Goal: Task Accomplishment & Management: Complete application form

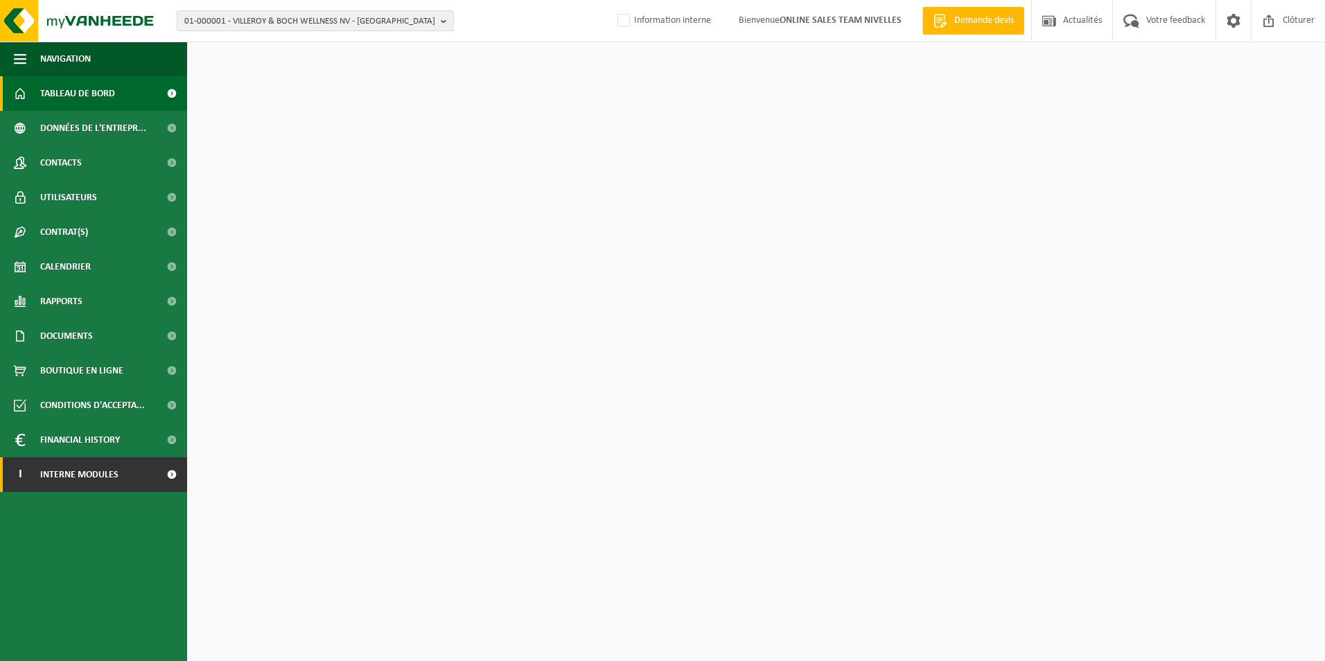
click at [111, 474] on span "Interne modules" at bounding box center [79, 474] width 78 height 35
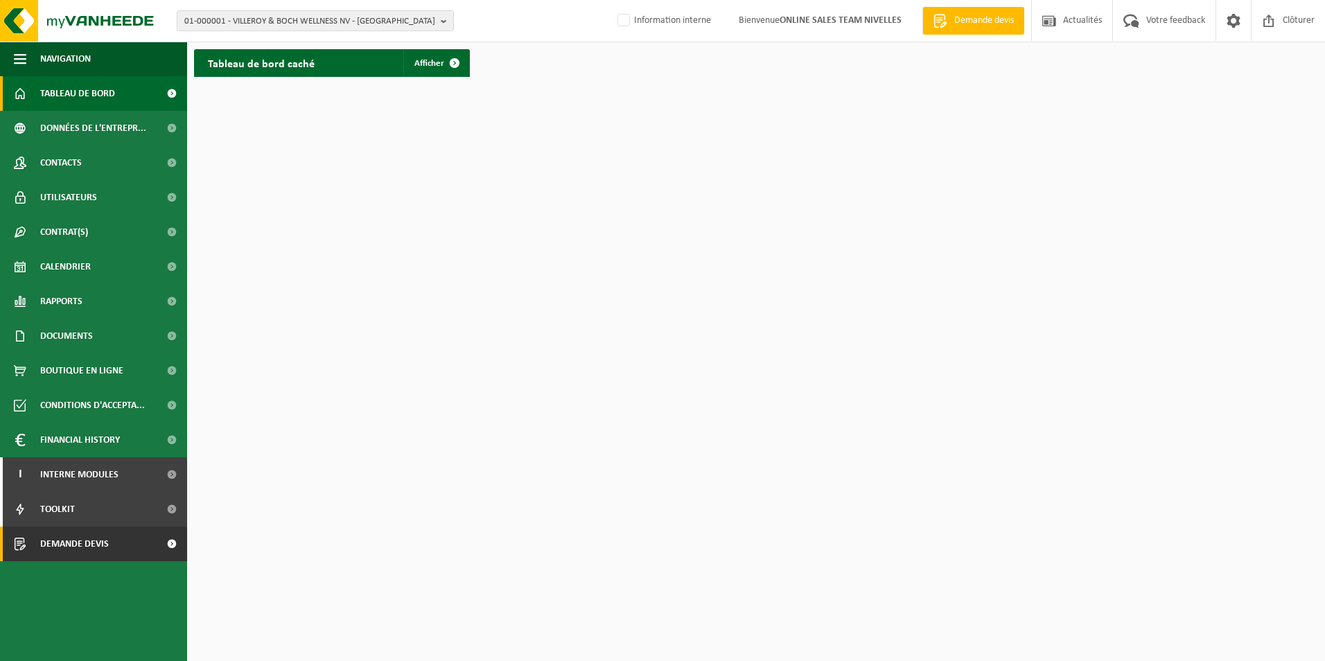
click at [93, 545] on span "Demande devis" at bounding box center [74, 544] width 69 height 35
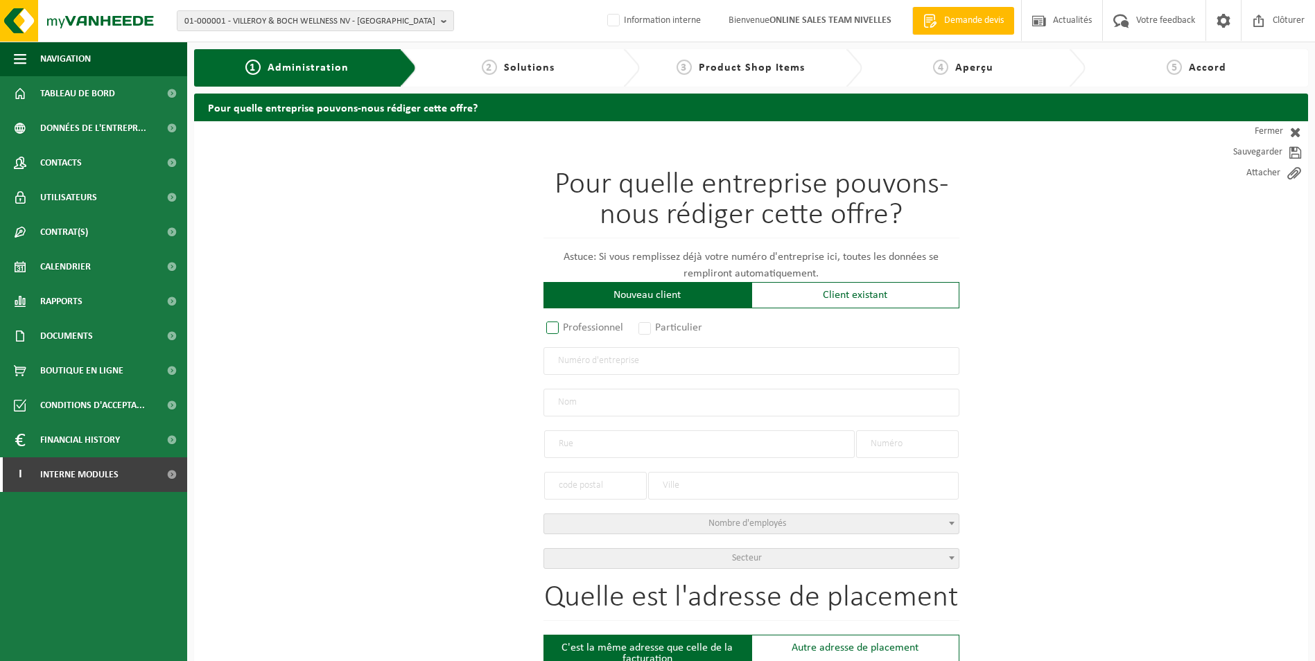
click at [549, 327] on label "Professionnel" at bounding box center [585, 327] width 84 height 19
click at [566, 327] on input "Professionnel" at bounding box center [570, 328] width 9 height 9
radio input "true"
click at [572, 349] on input "text" at bounding box center [751, 361] width 416 height 28
click at [653, 330] on label "Particulier" at bounding box center [670, 327] width 71 height 19
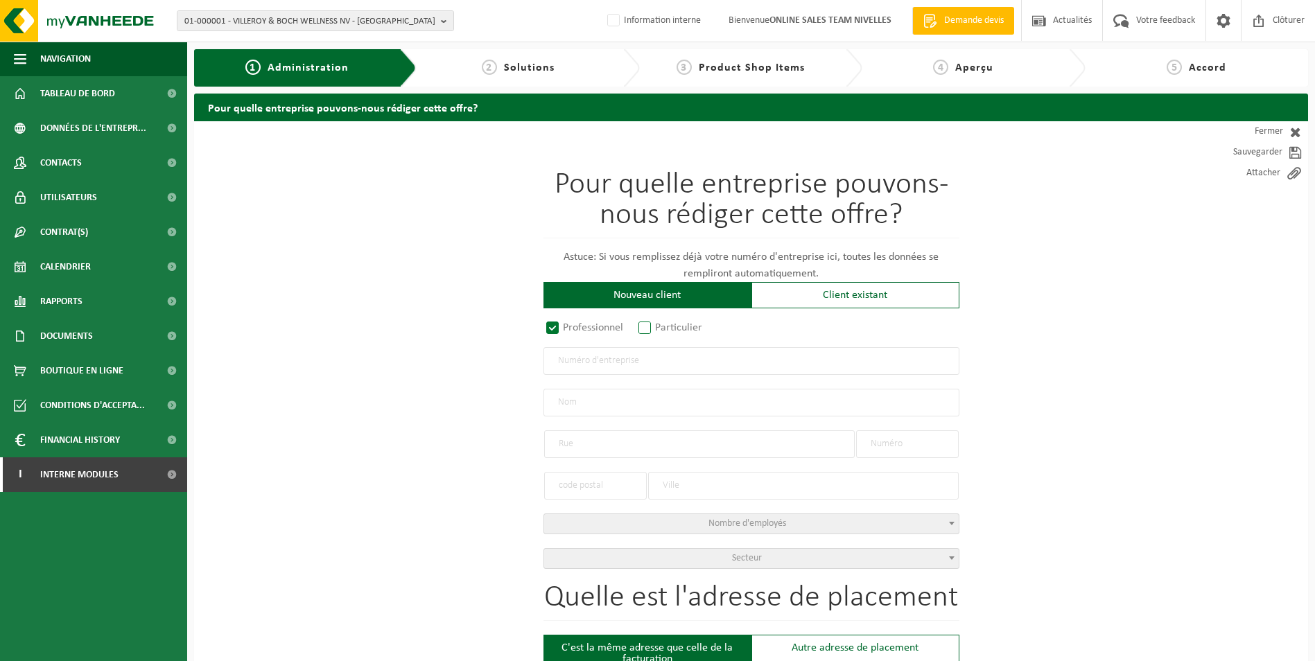
click at [658, 330] on input "Particulier" at bounding box center [662, 328] width 9 height 9
radio input "true"
select select "P"
select select "1707"
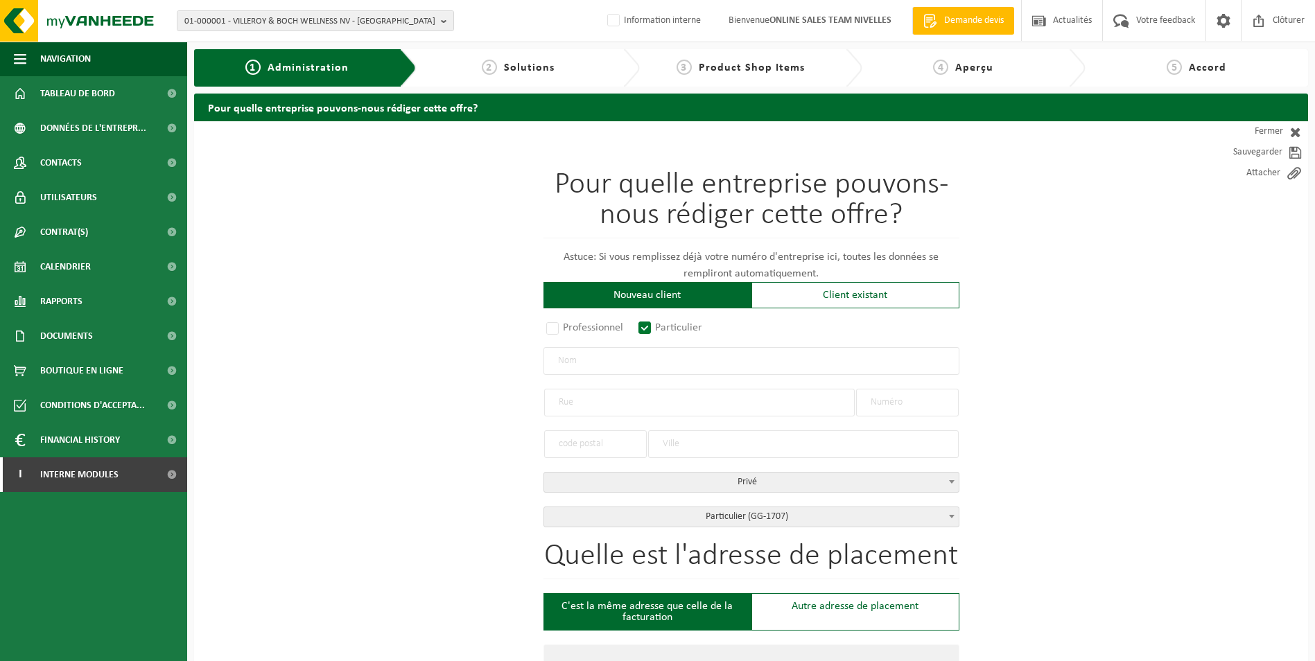
click at [603, 362] on input "text" at bounding box center [751, 361] width 416 height 28
type input "PINAZO GARCIA FRANCISCO JAVIER"
click at [621, 407] on input "text" at bounding box center [699, 403] width 310 height 28
type input "RUE DE L'ABBAYE"
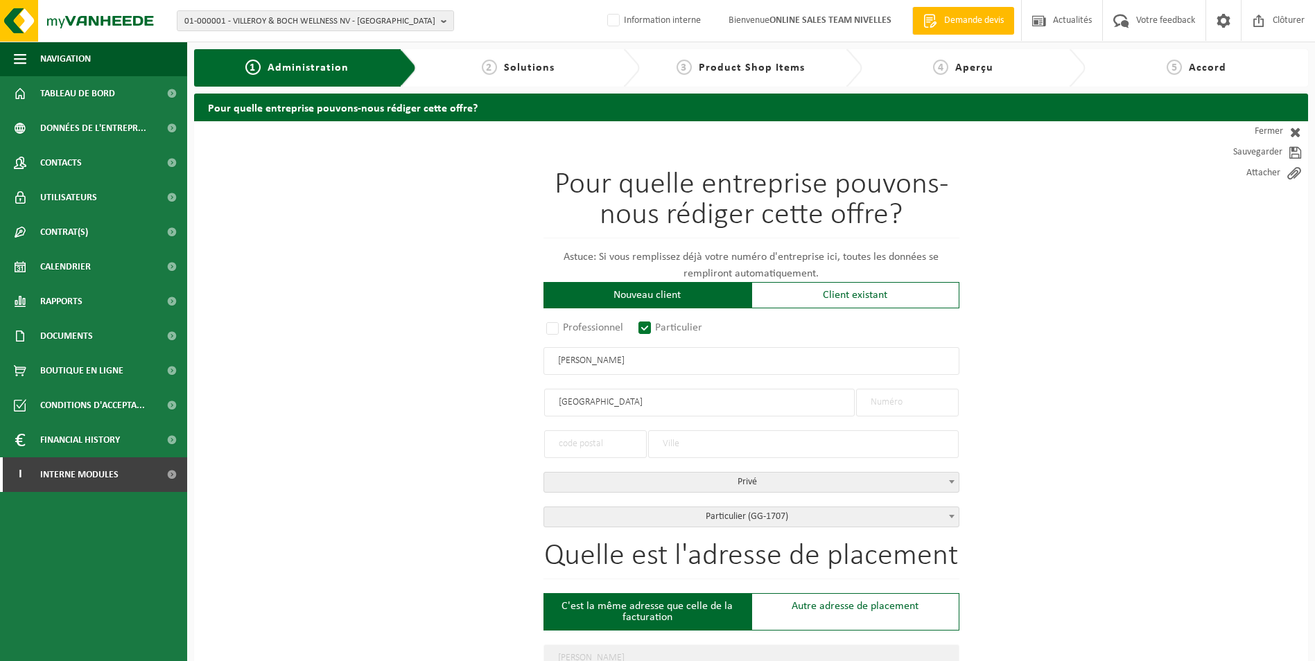
type input "RUE DE L'ABBAYE"
type input "5"
type input "1420"
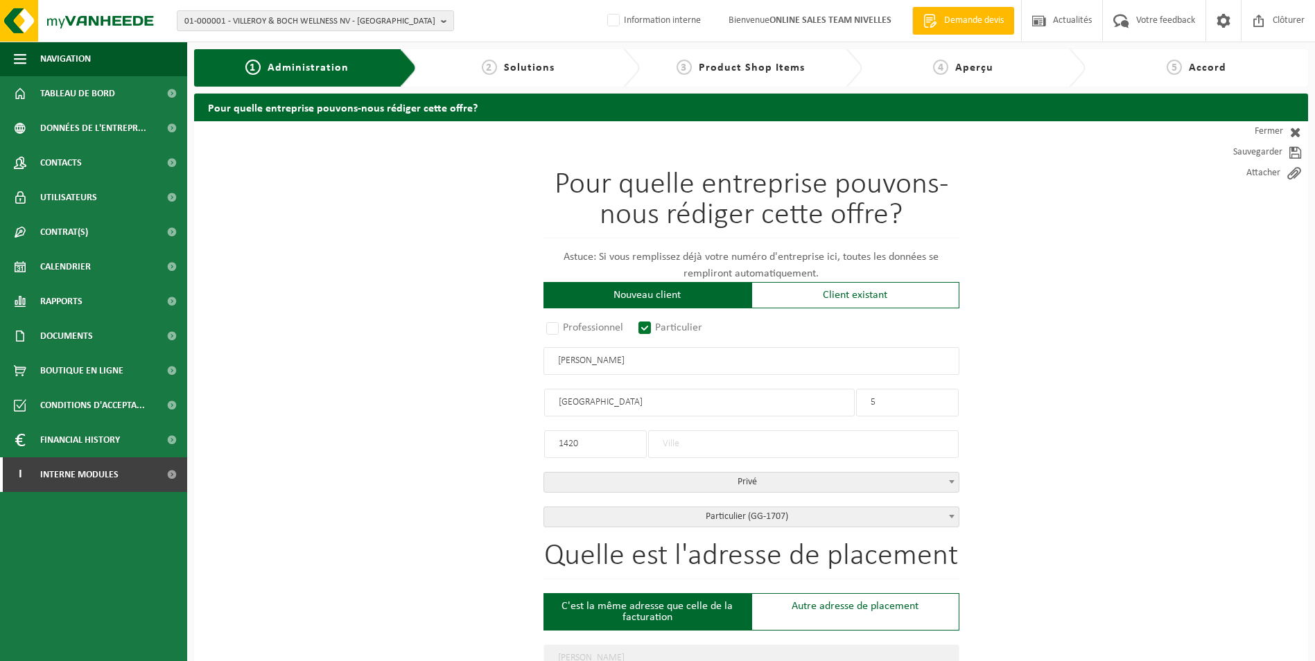
type input "1420"
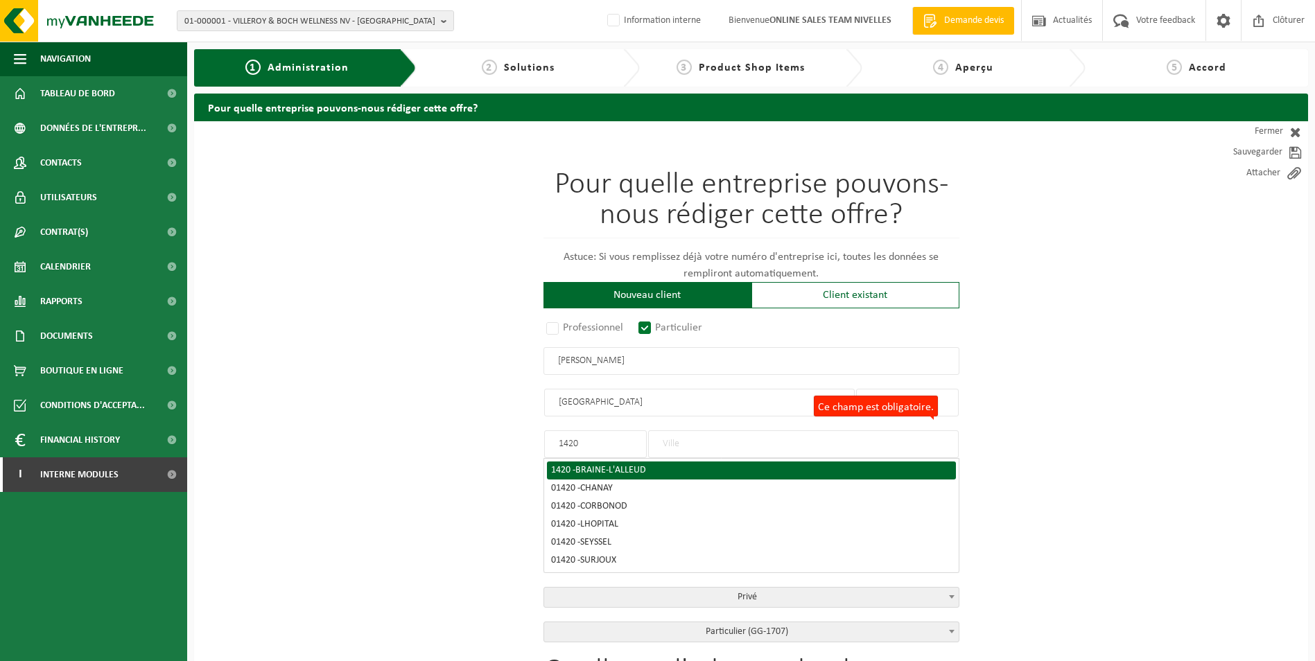
click at [644, 470] on span "BRAINE-L'ALLEUD" at bounding box center [610, 470] width 71 height 10
type input "BRAINE-L'ALLEUD"
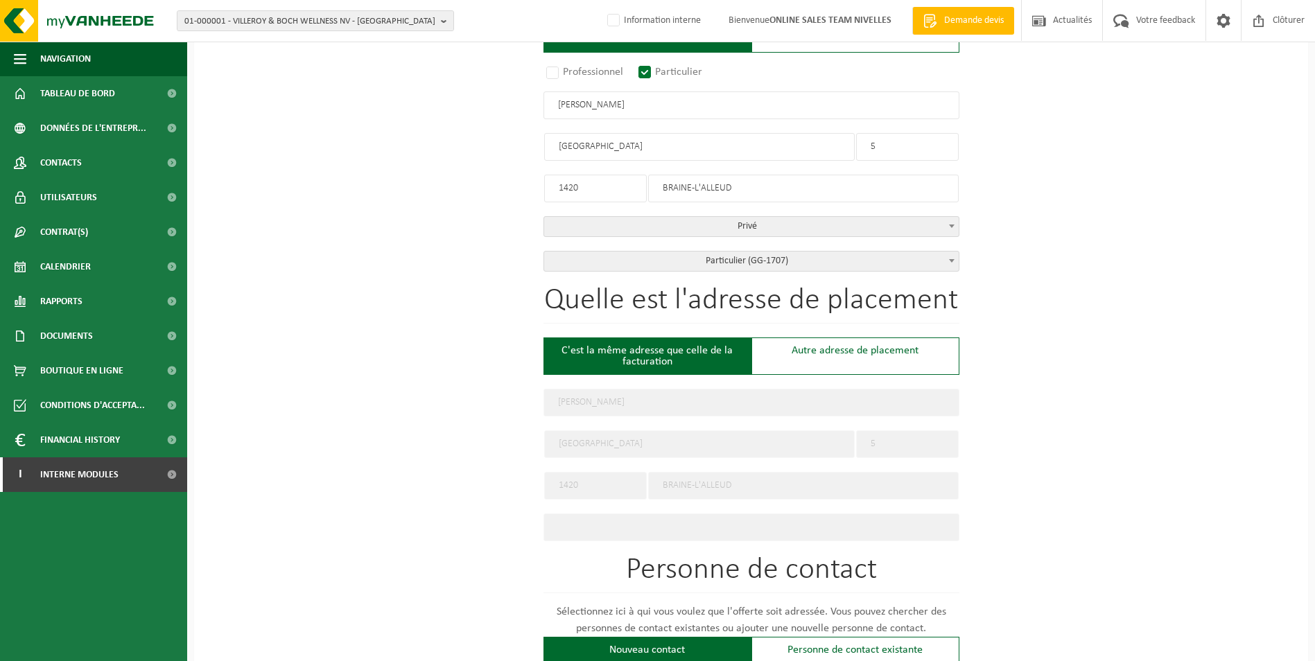
scroll to position [416, 0]
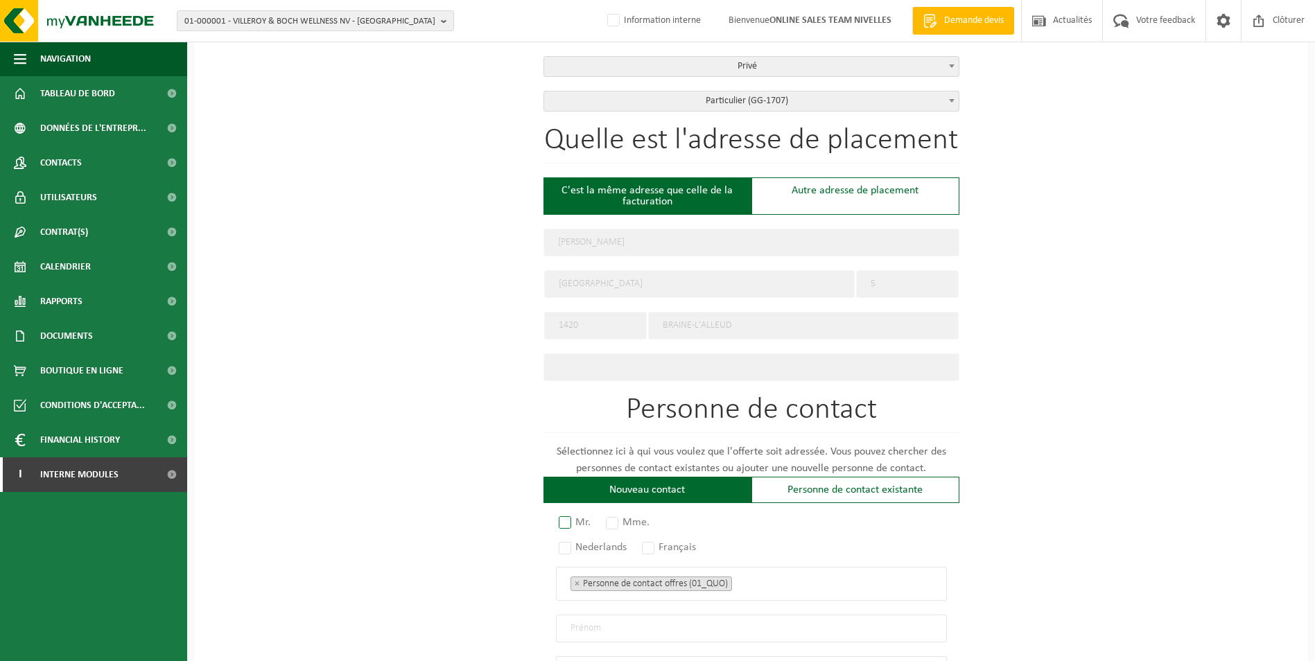
click at [563, 518] on label "Mr." at bounding box center [575, 522] width 39 height 19
radio input "true"
click at [652, 541] on label "Français" at bounding box center [669, 547] width 61 height 19
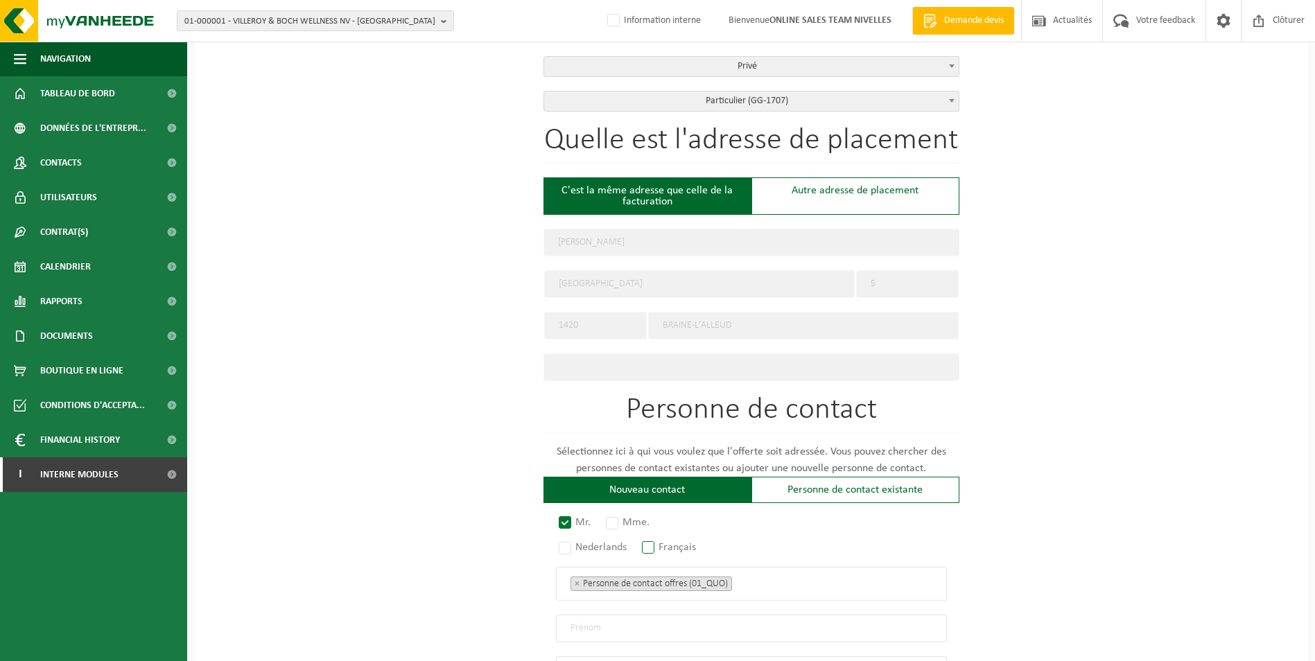
radio input "true"
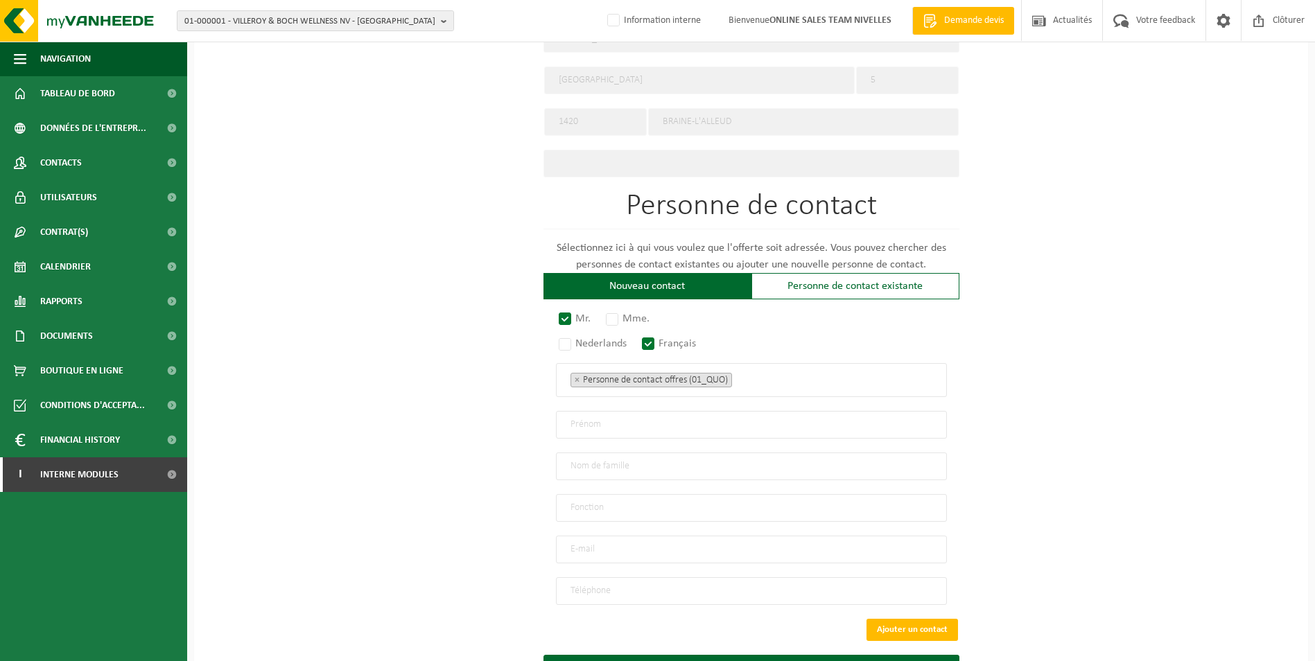
scroll to position [624, 0]
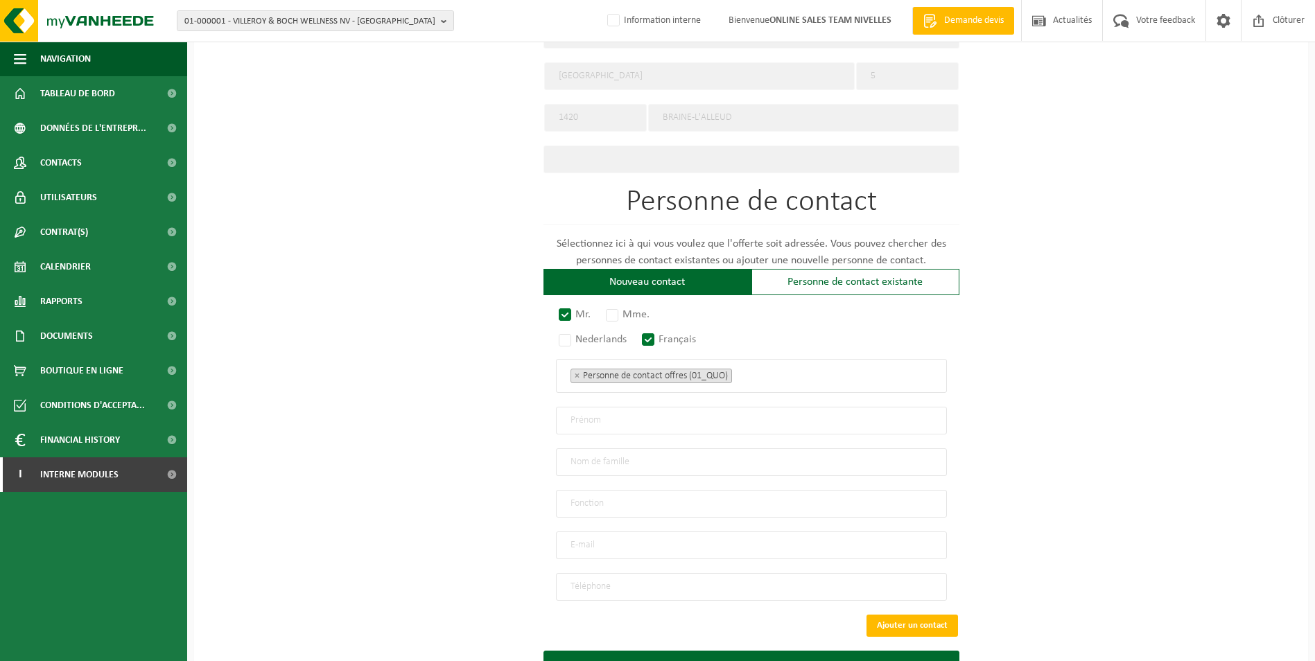
click at [751, 372] on ul "× Personne de contact offres (01_QUO)" at bounding box center [751, 376] width 362 height 18
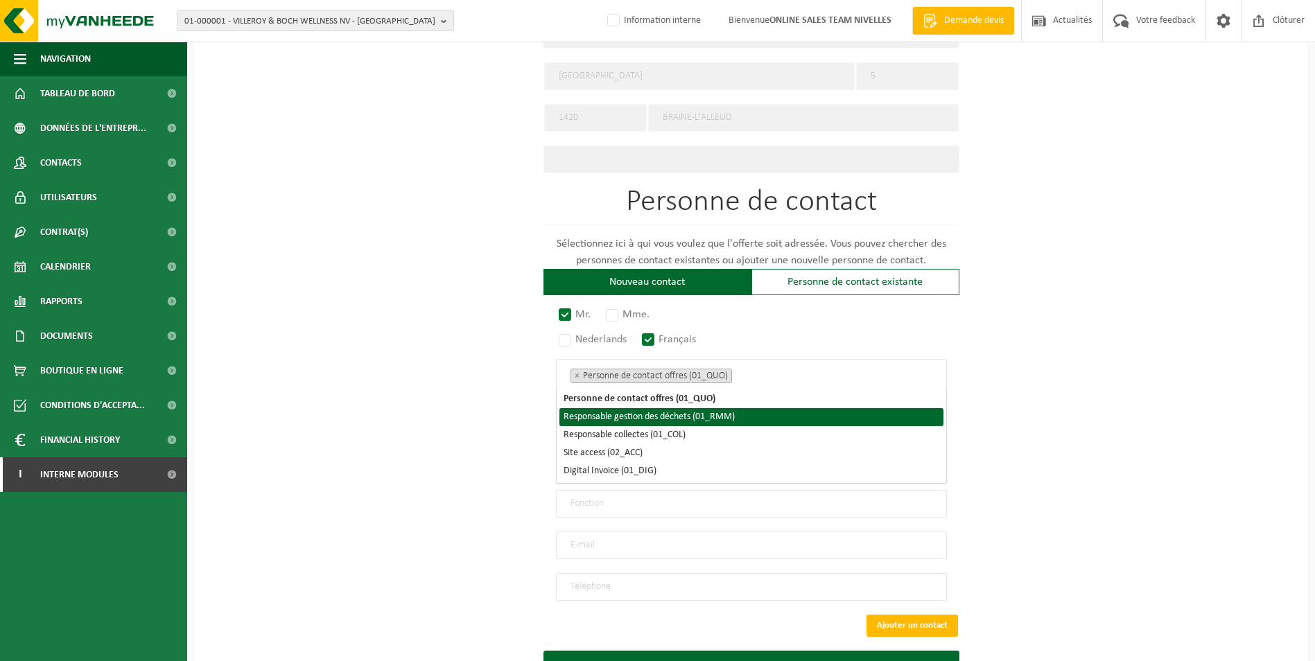
click at [713, 414] on li "Responsable gestion des déchets (01_RMM)" at bounding box center [751, 417] width 384 height 18
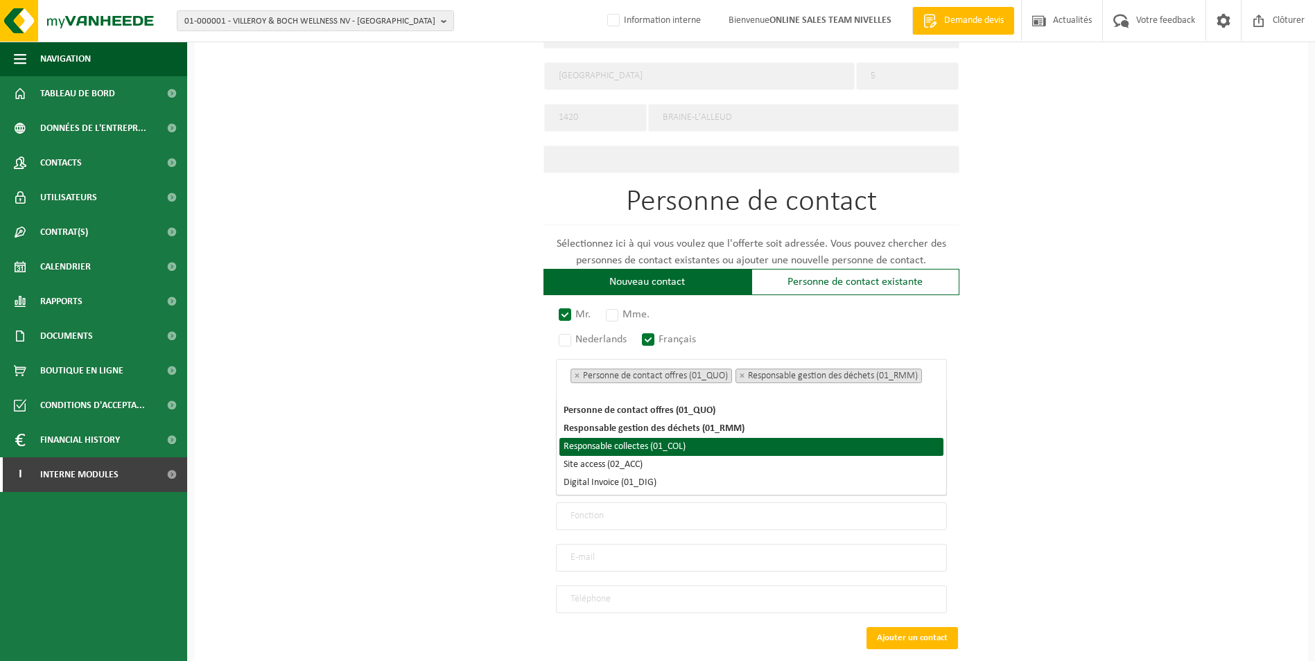
click at [658, 440] on li "Responsable collectes (01_COL)" at bounding box center [751, 447] width 384 height 18
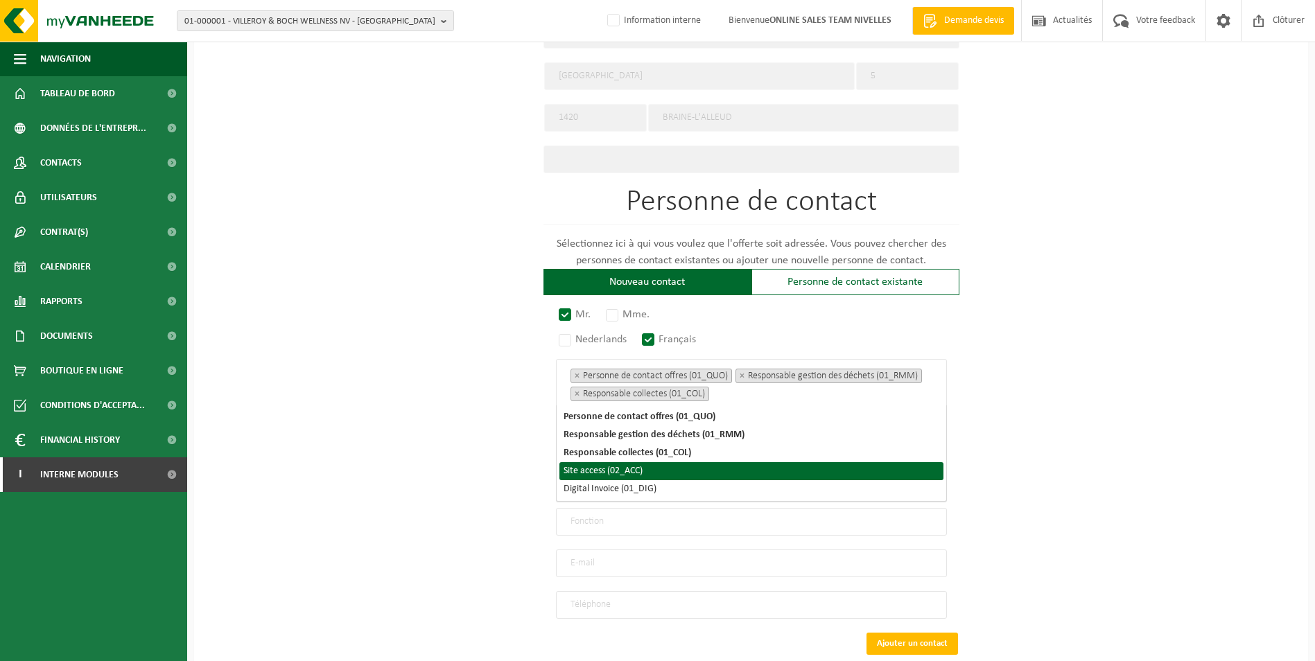
click at [639, 473] on li "Site access (02_ACC)" at bounding box center [751, 471] width 384 height 18
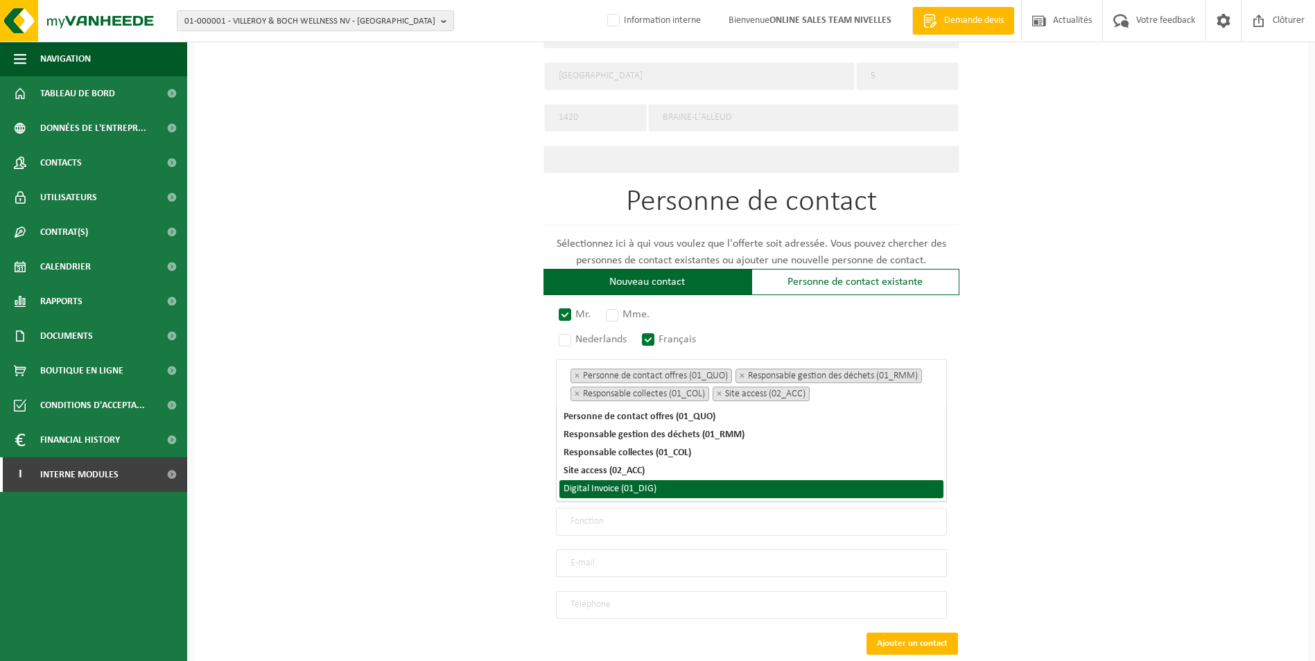
click at [638, 489] on li "Digital Invoice (01_DIG)" at bounding box center [751, 489] width 384 height 18
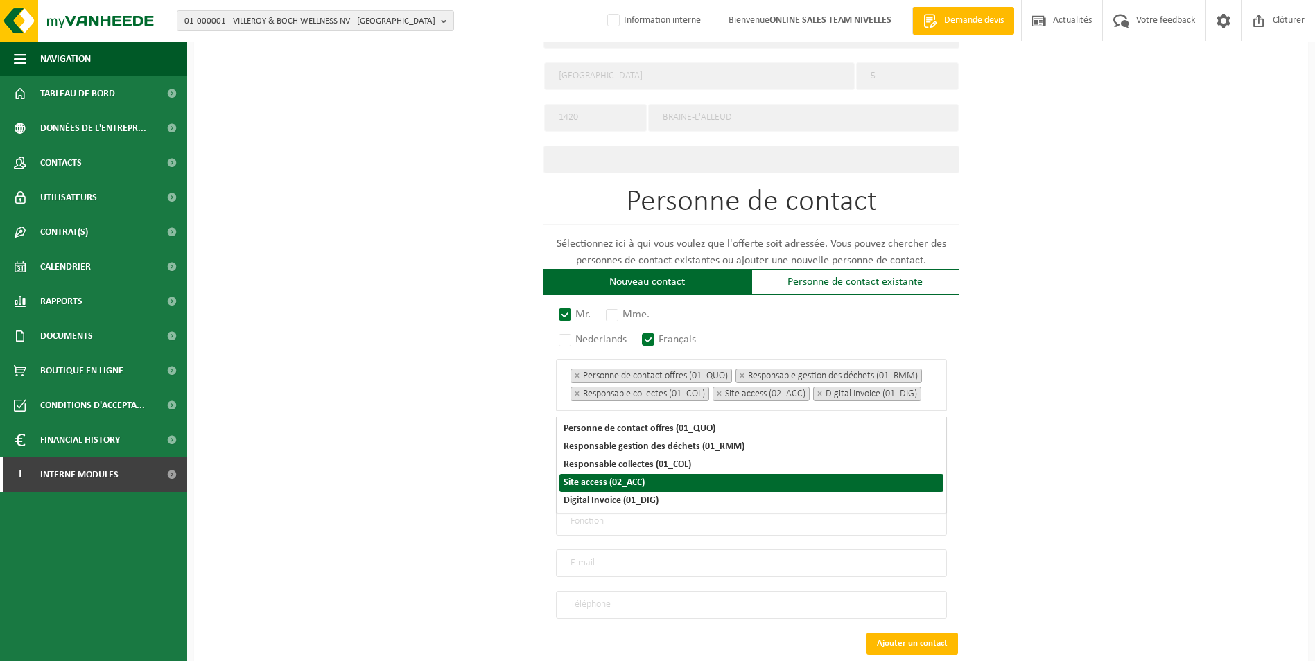
click at [1011, 450] on div "Pour quelle entreprise pouvons-nous rédiger cette offre? Astuce: Si vous rempli…" at bounding box center [751, 119] width 1114 height 1242
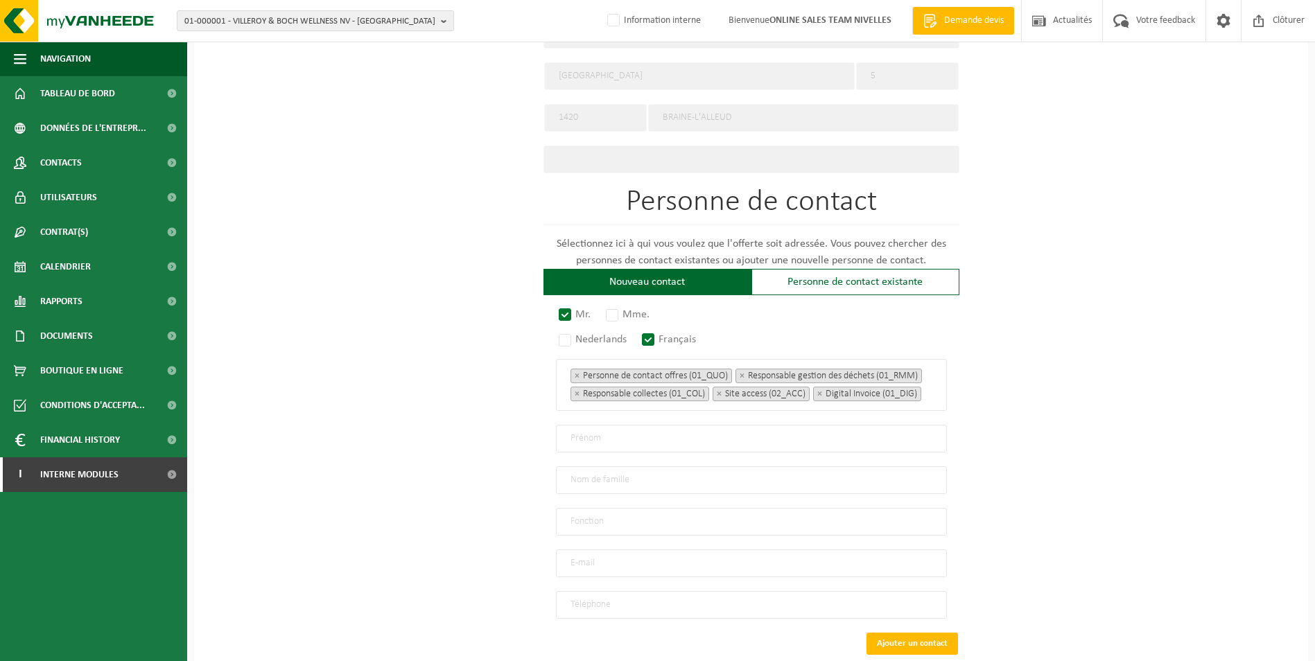
click at [625, 447] on input "text" at bounding box center [751, 439] width 391 height 28
type input "JAVIER"
type input "PINAZO GARCIA FRANCISCO"
type input "DIRECTEUR"
type input "PINAZOGARCIA.F@GMAIL.COM"
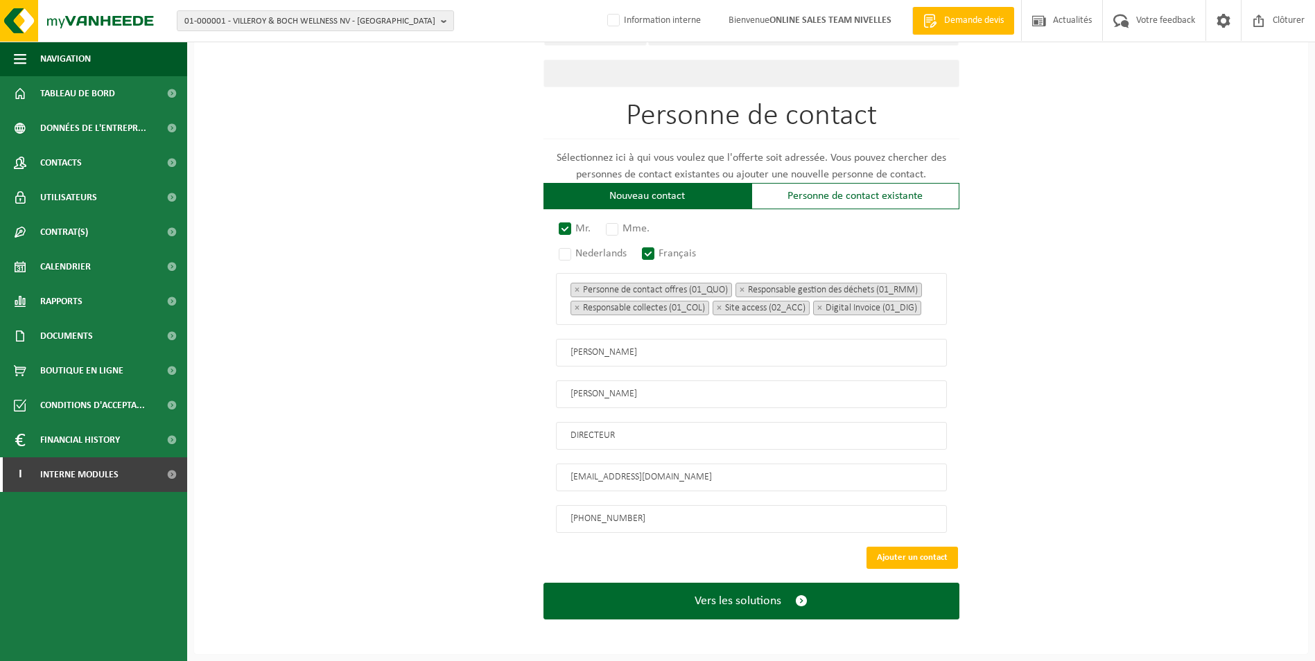
scroll to position [712, 0]
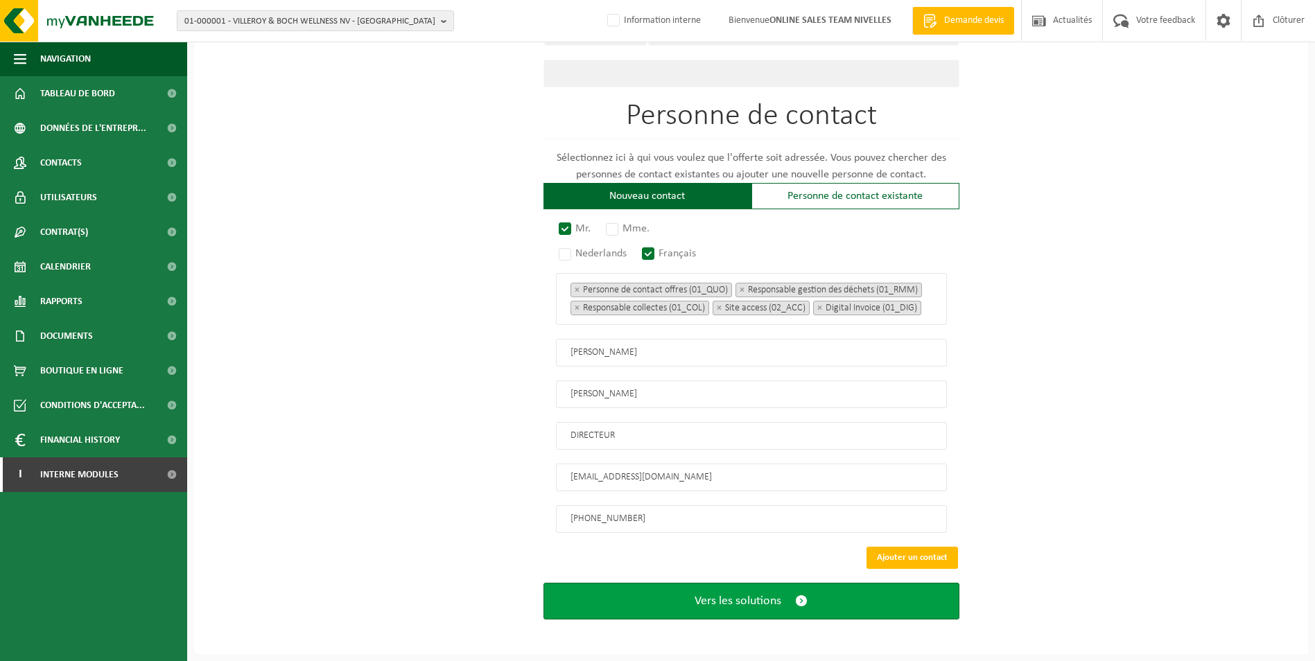
type input "+32 486 71 13 83"
click at [699, 608] on span "Vers les solutions" at bounding box center [737, 601] width 87 height 15
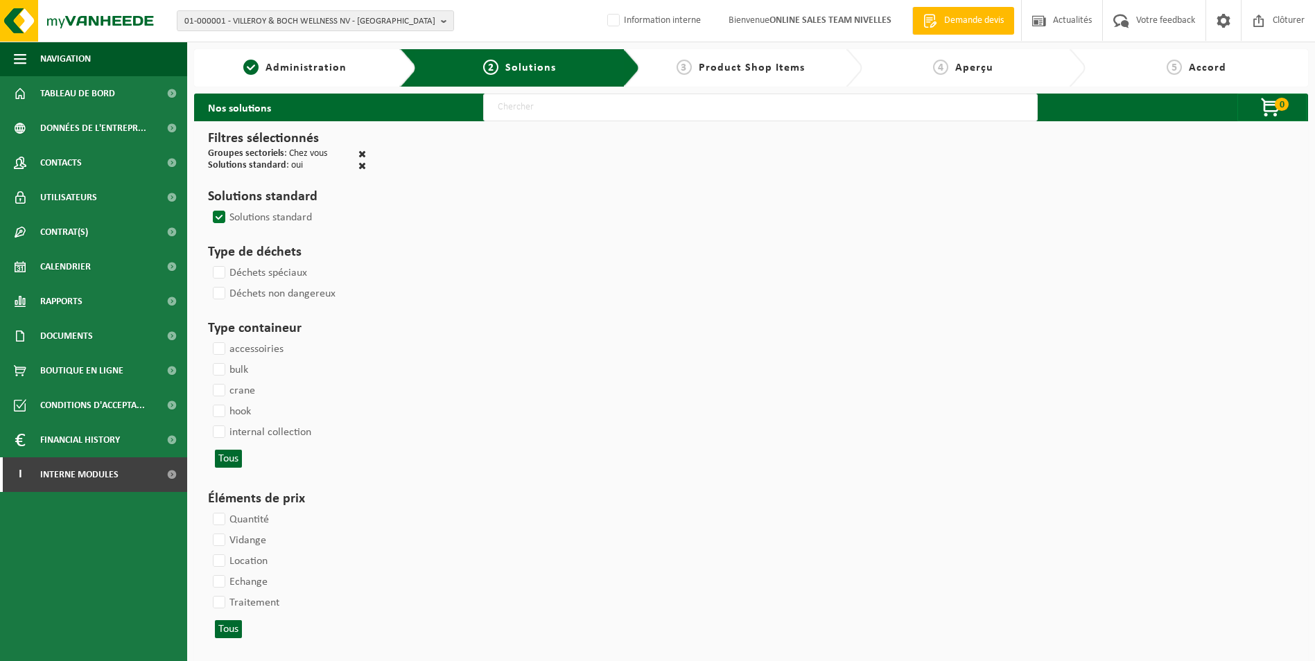
click at [536, 103] on input "text" at bounding box center [760, 108] width 554 height 28
type input "000052"
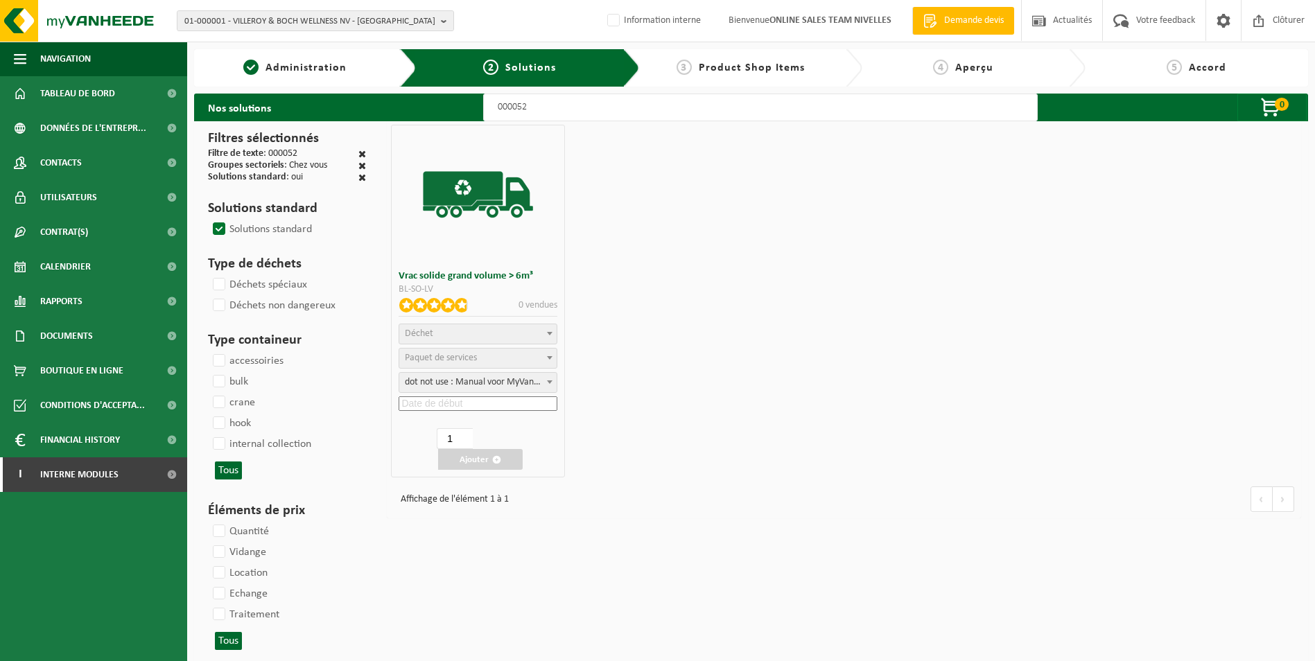
click at [441, 333] on span "Déchet" at bounding box center [477, 333] width 157 height 19
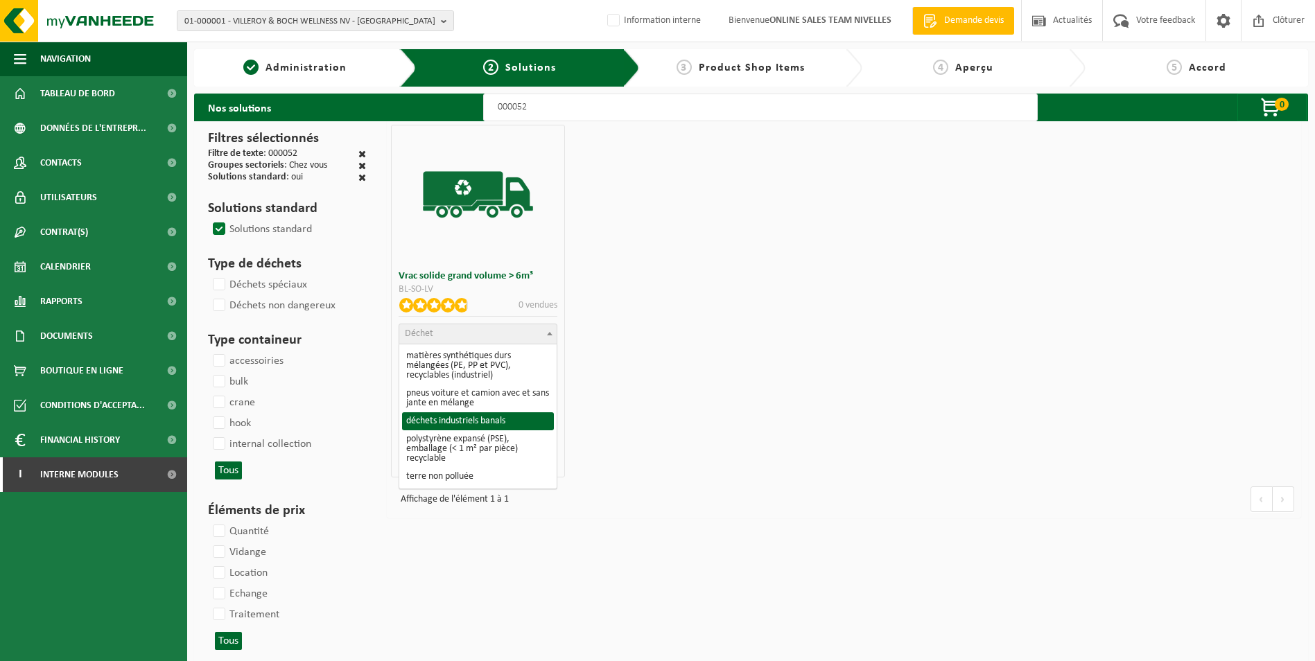
select select "8"
select select
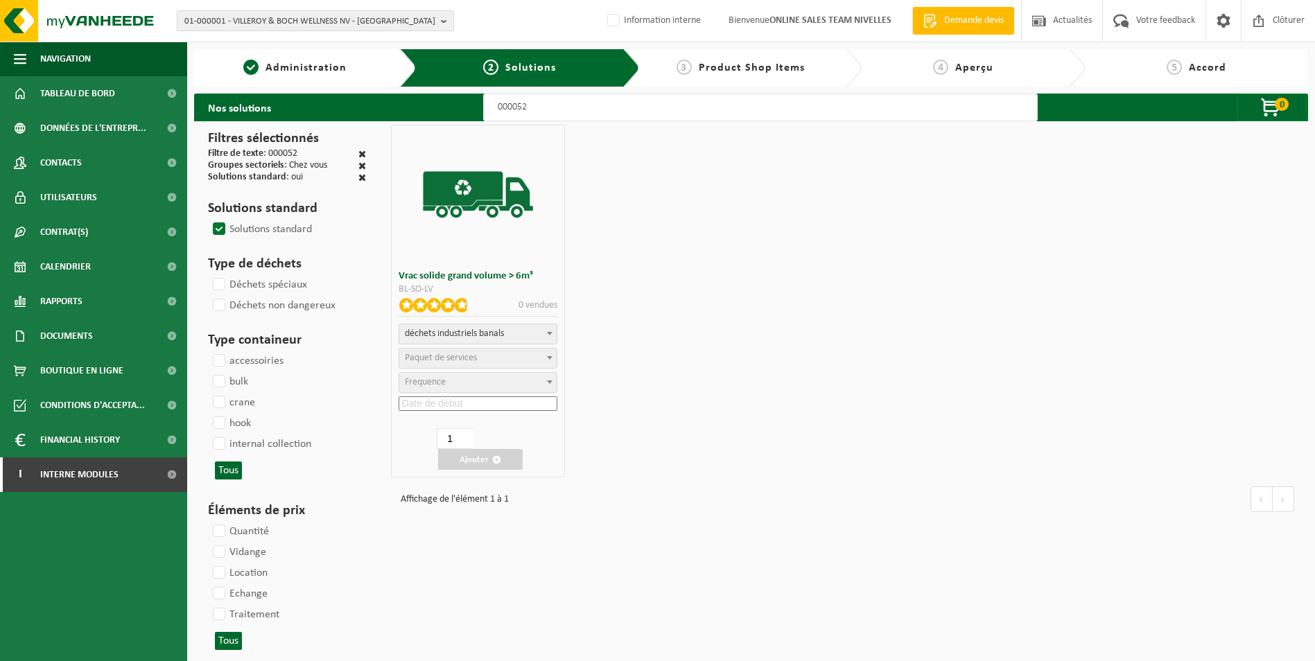
select select
select select "47"
select select "25"
click at [461, 407] on input at bounding box center [477, 403] width 159 height 15
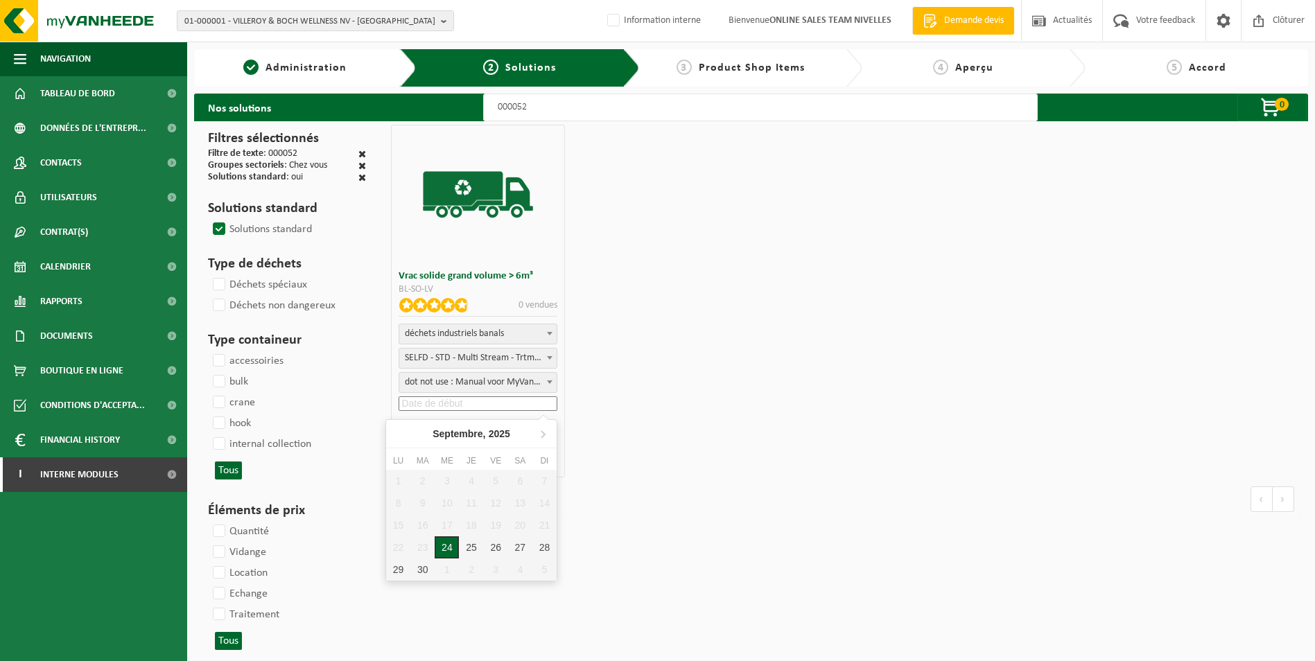
click at [452, 546] on div "24" at bounding box center [446, 547] width 24 height 22
type input "2025-09-24"
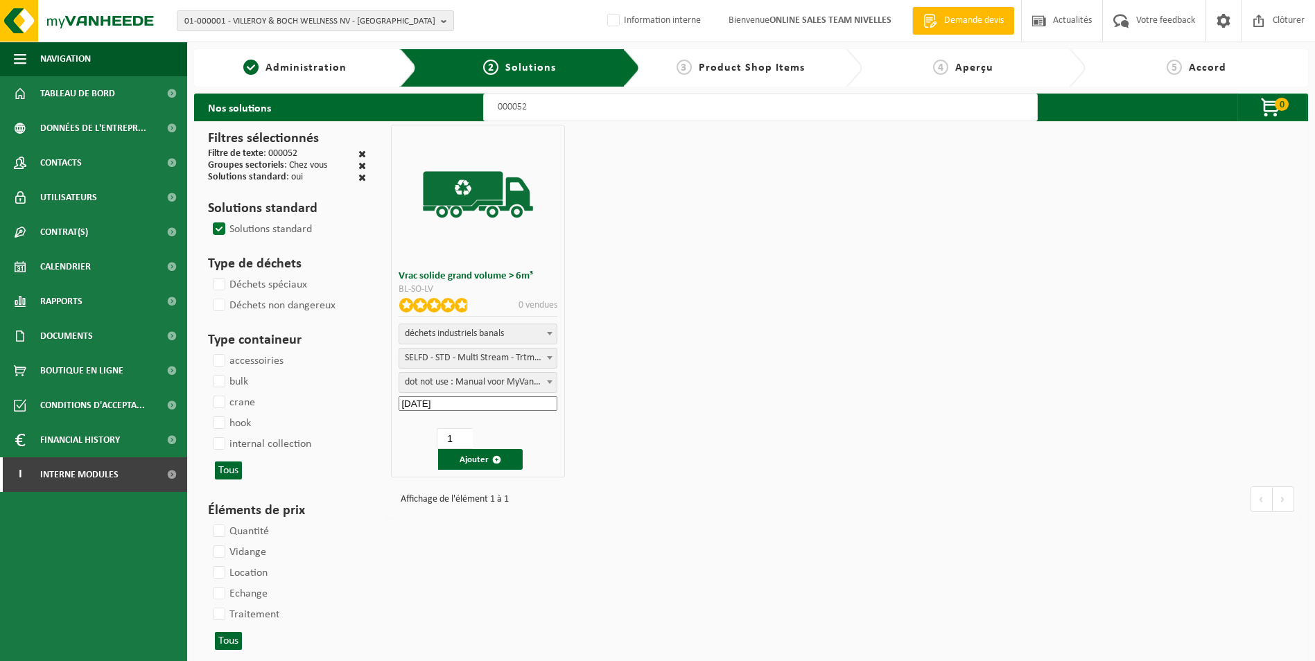
click at [468, 406] on input "2025-09-24" at bounding box center [477, 403] width 159 height 15
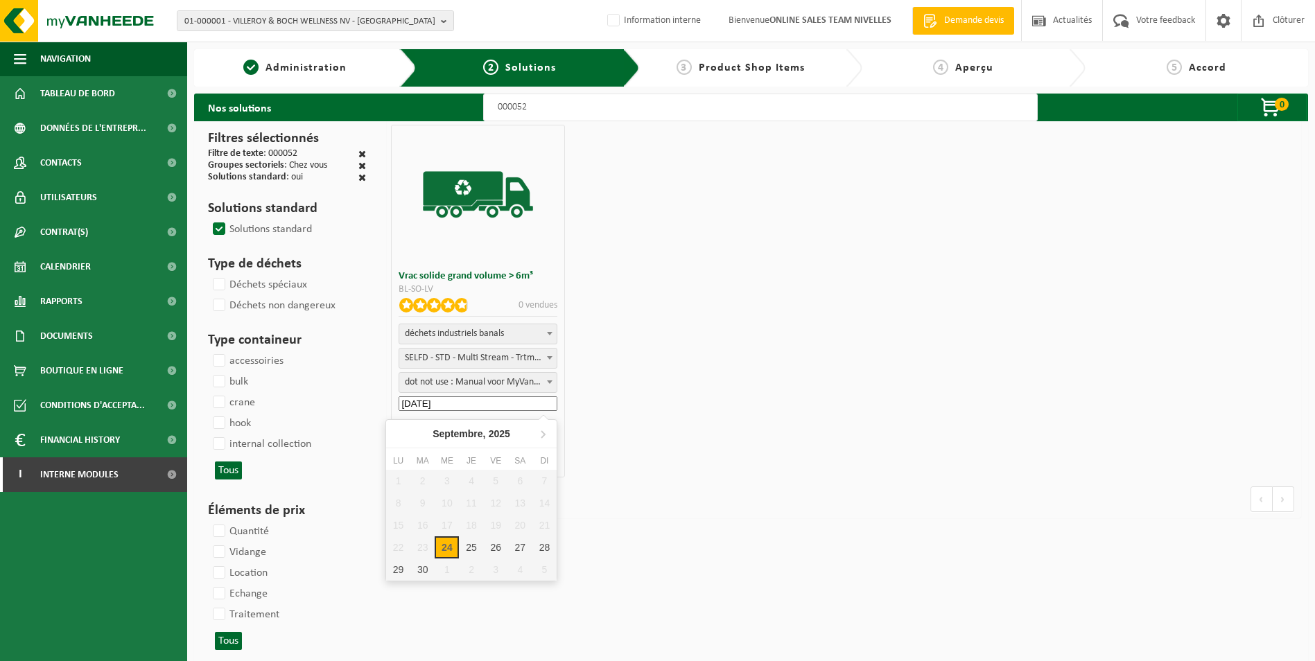
click at [465, 405] on input "2025-09-24" at bounding box center [477, 403] width 159 height 15
click at [590, 475] on div "Vrac solide grand volume > 6m³ BL-SO-LV 0 vendues matières synthétiques durs mé…" at bounding box center [844, 301] width 914 height 360
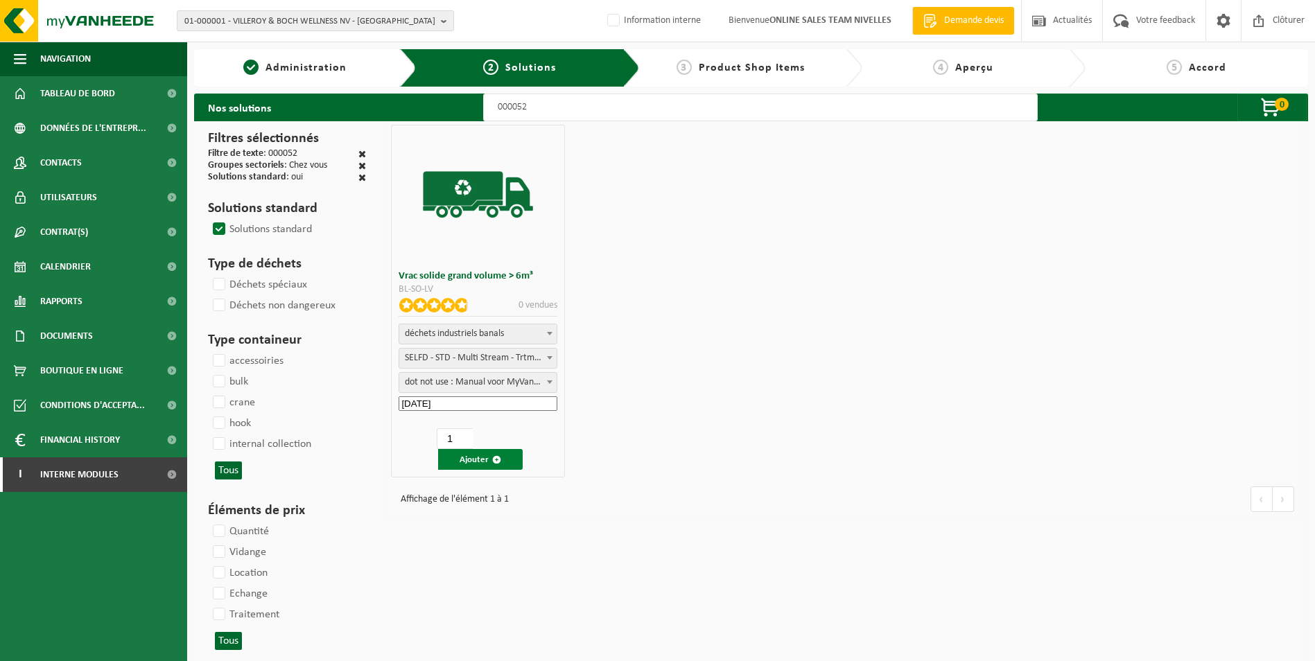
click at [467, 459] on button "Ajouter" at bounding box center [480, 459] width 85 height 21
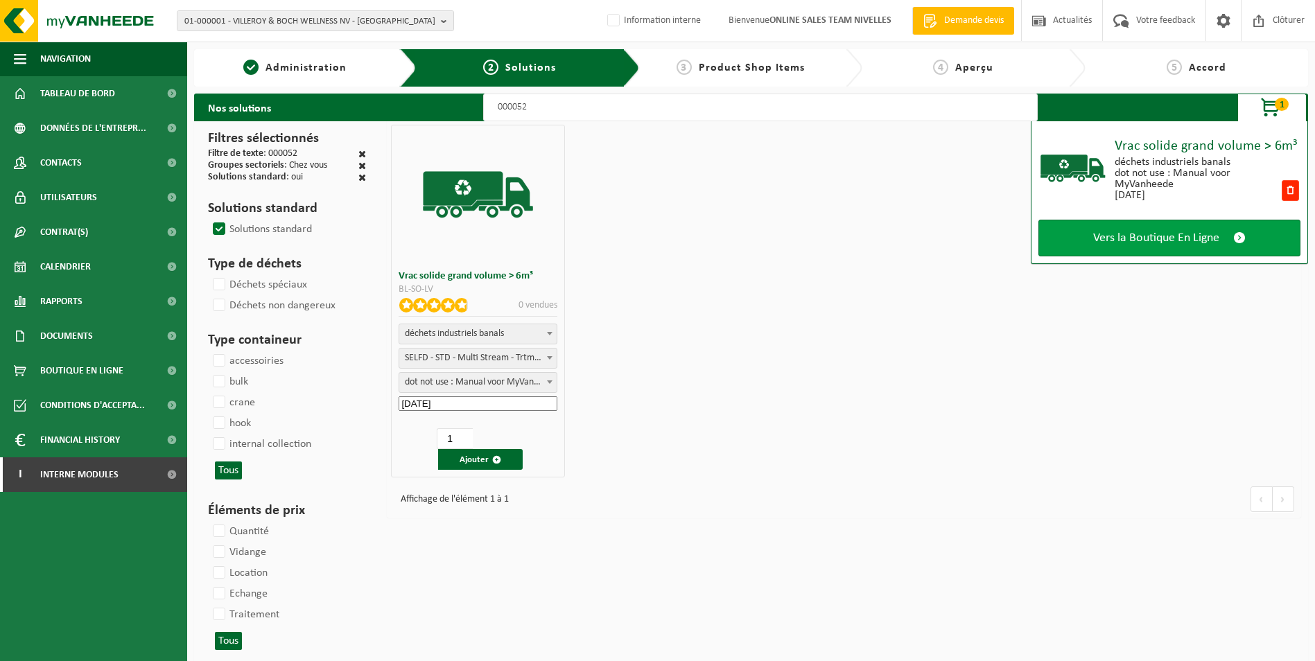
click at [1129, 249] on link "Vers la Boutique En Ligne" at bounding box center [1169, 238] width 262 height 37
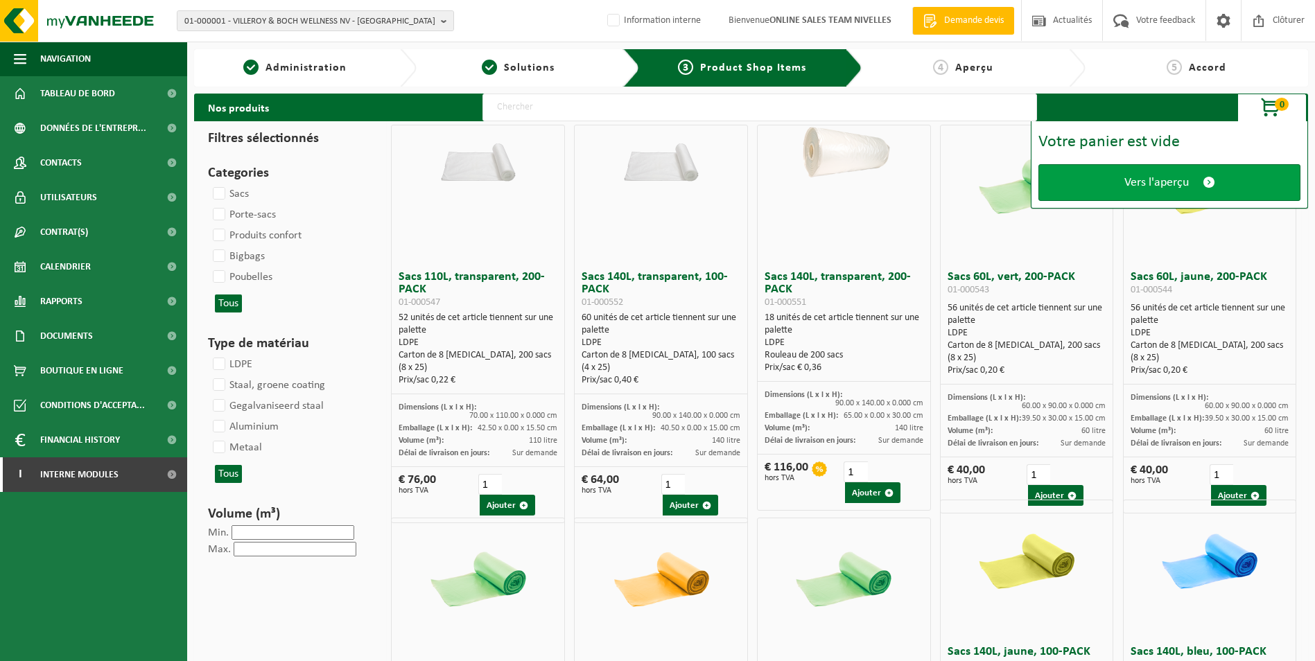
click at [1137, 182] on span "Vers l'aperçu" at bounding box center [1156, 182] width 64 height 15
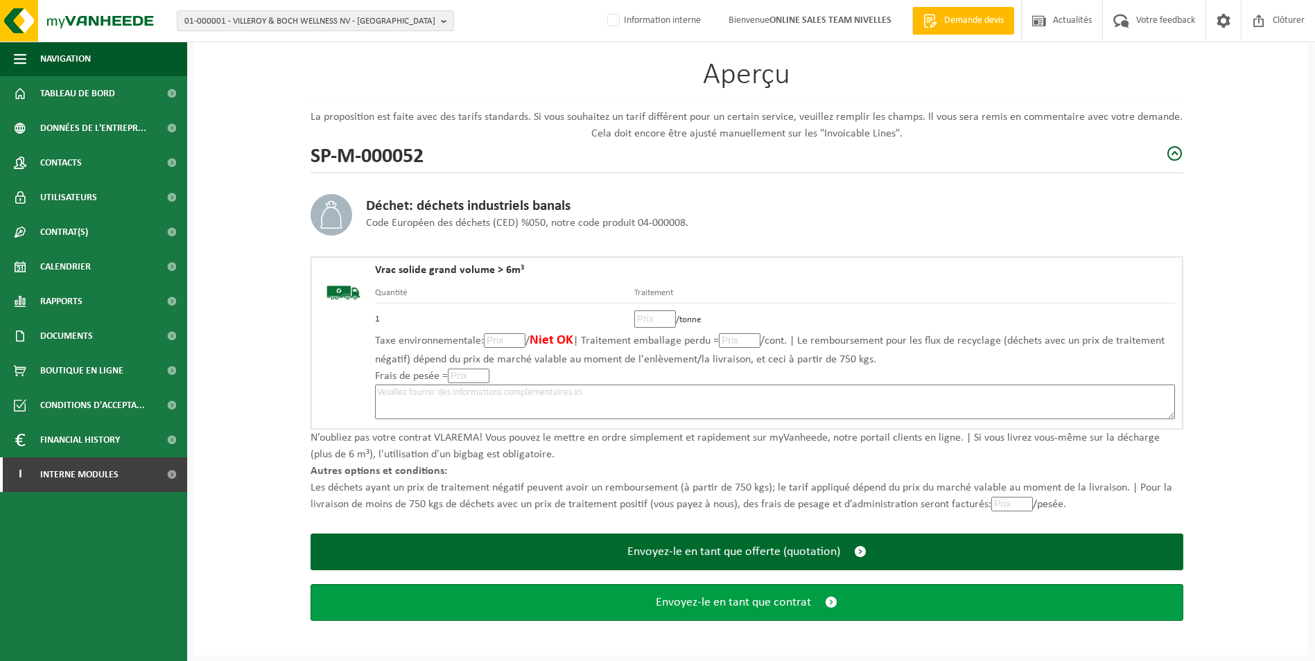
scroll to position [96, 0]
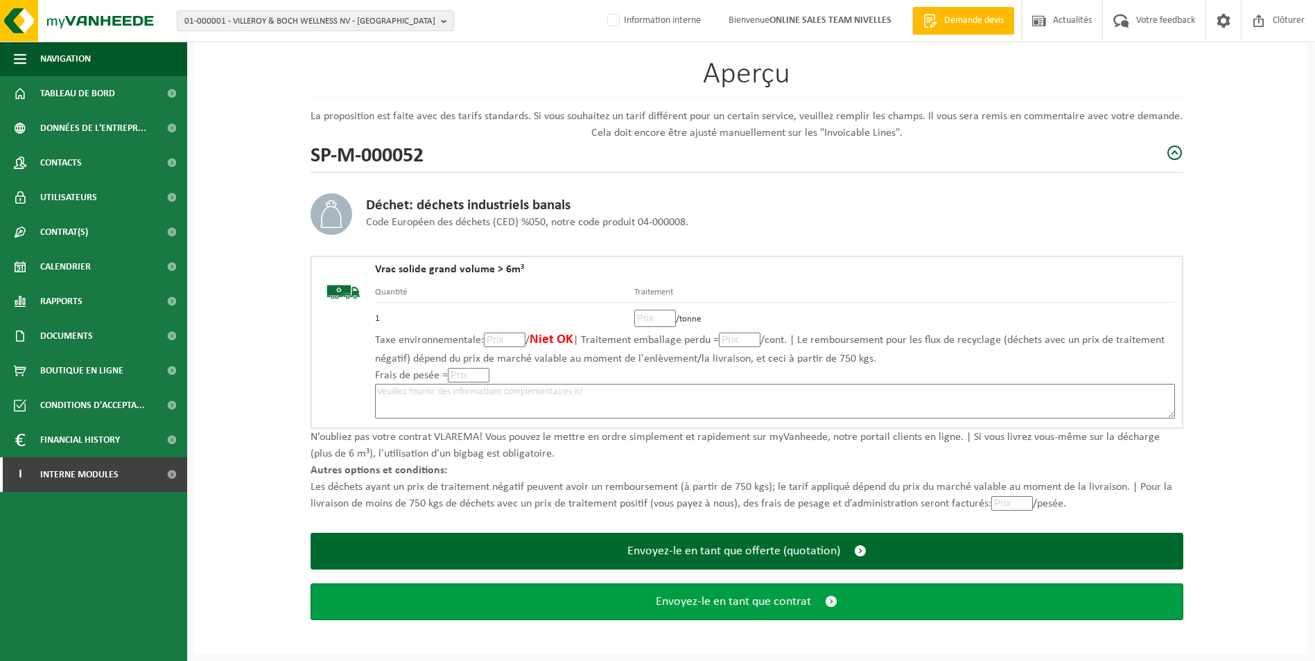
click at [746, 600] on span "Envoyez-le en tant que contrat" at bounding box center [733, 602] width 155 height 15
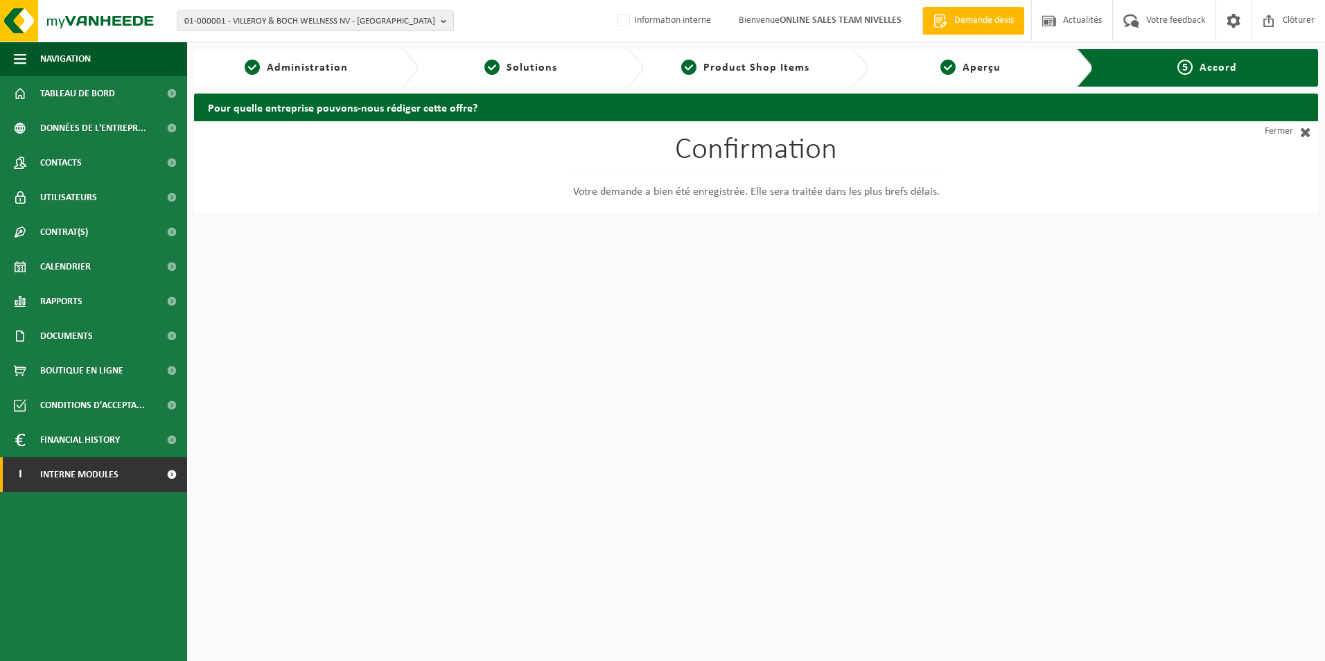
click at [107, 475] on span "Interne modules" at bounding box center [79, 474] width 78 height 35
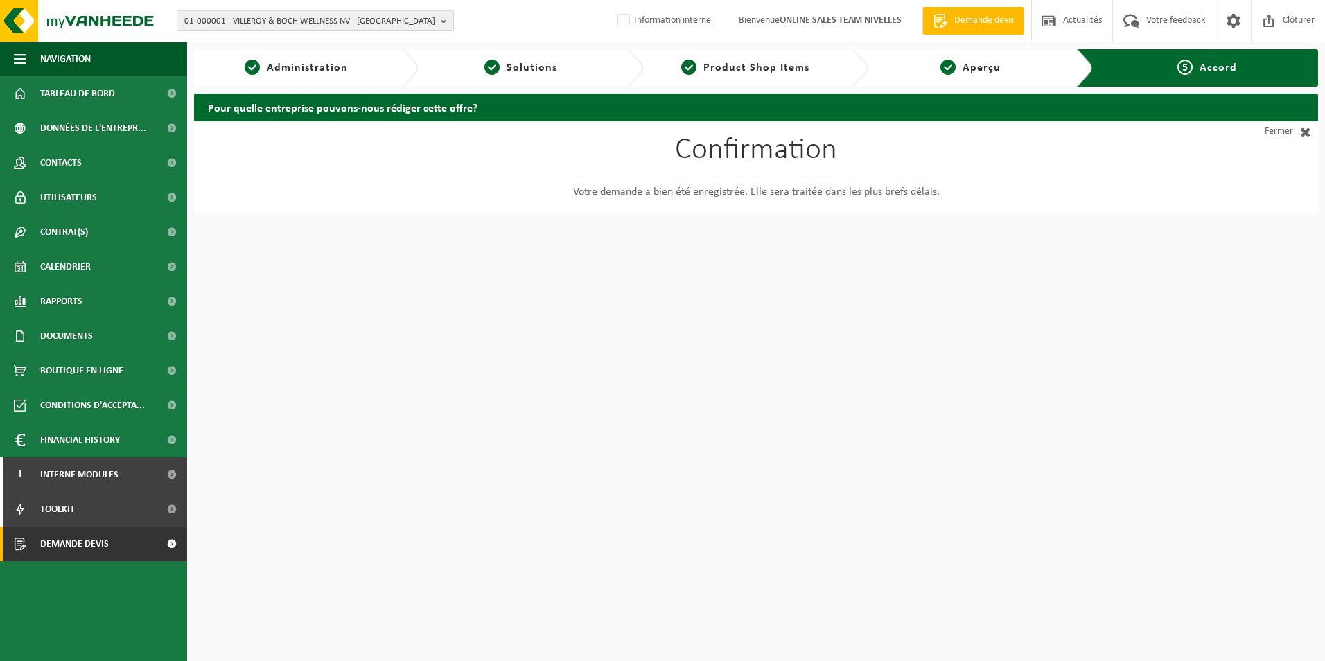
click at [105, 545] on span "Demande devis" at bounding box center [74, 544] width 69 height 35
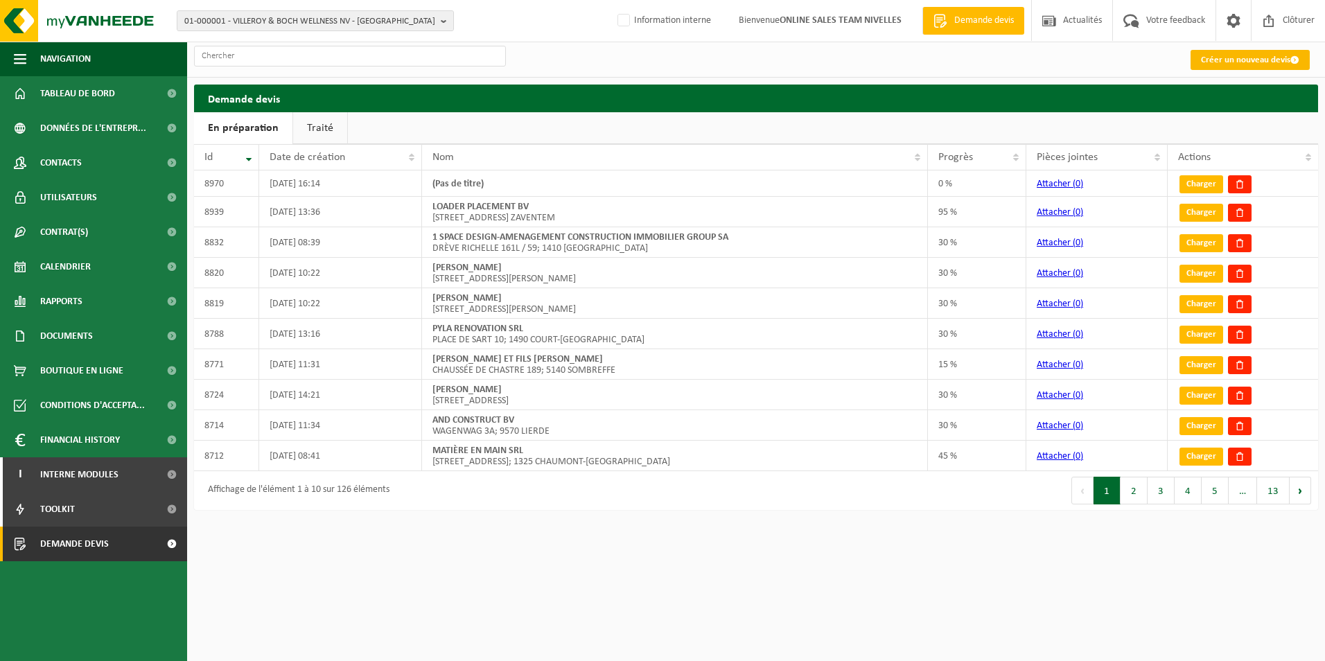
click at [1227, 57] on link "Créer un nouveau devis" at bounding box center [1250, 60] width 119 height 20
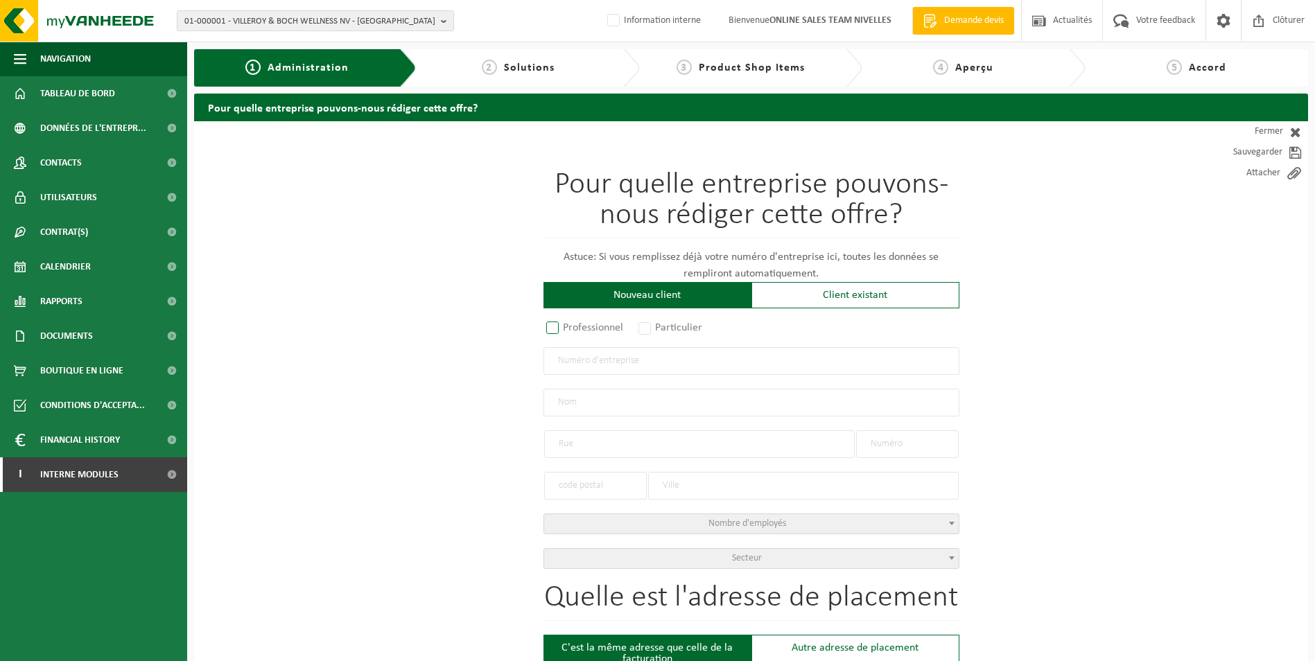
click at [557, 321] on label "Professionnel" at bounding box center [585, 327] width 84 height 19
click at [566, 324] on input "Professionnel" at bounding box center [570, 328] width 9 height 9
radio input "true"
click at [594, 361] on input "text" at bounding box center [751, 361] width 416 height 28
type input "0807710387"
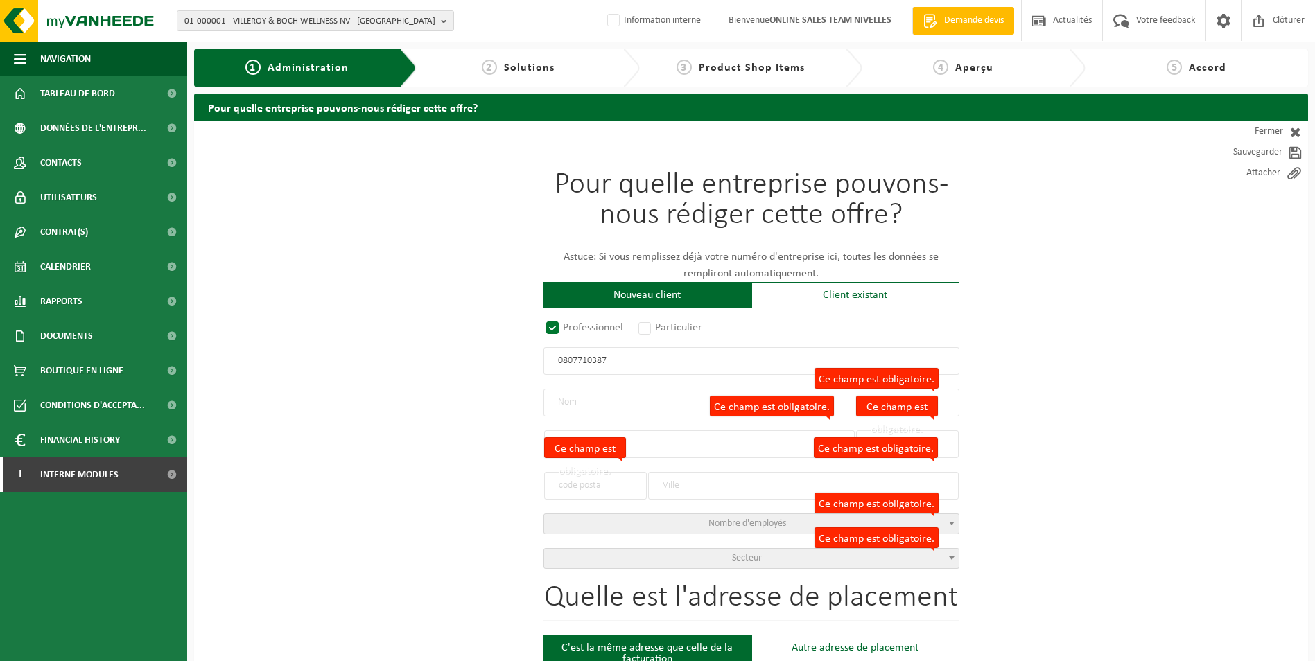
radio input "true"
type input "0807710387"
type input "DE BOSSCHER, BENOIT"
type input "RUE DU PRINTEMPS"
type input "36"
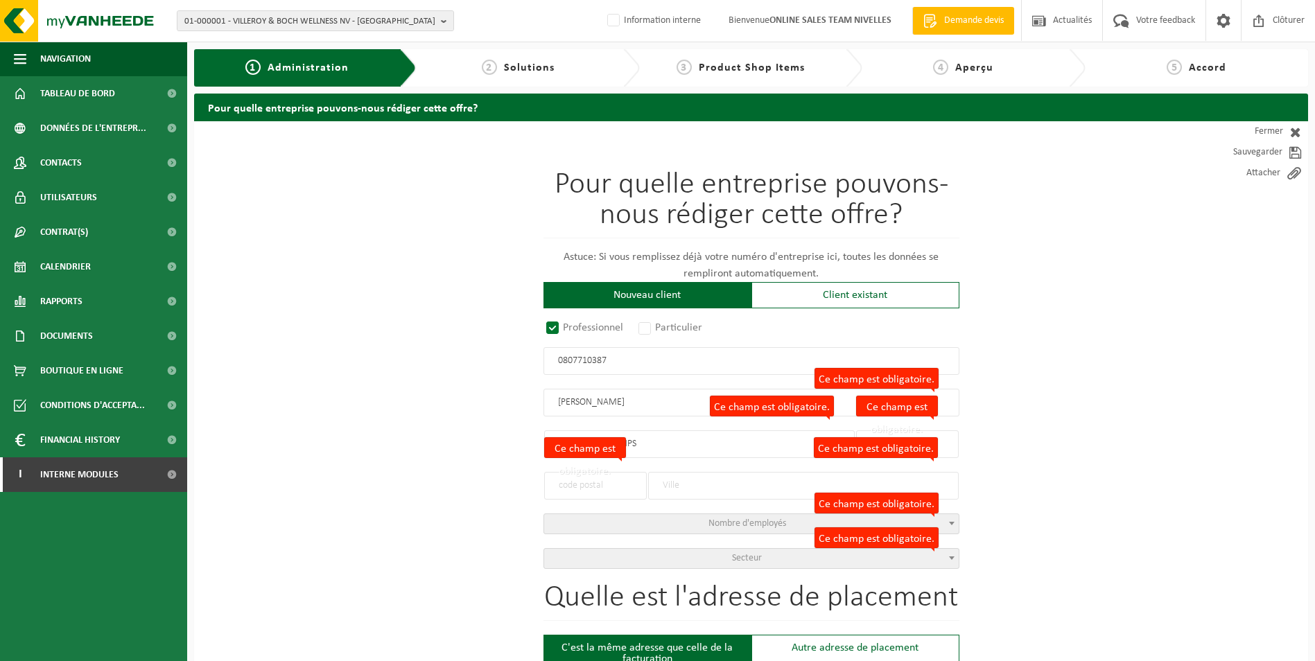
type input "1380"
type input "LASNE"
select select "D"
select select "NACE_4399"
type input "DE BOSSCHER, BENOIT"
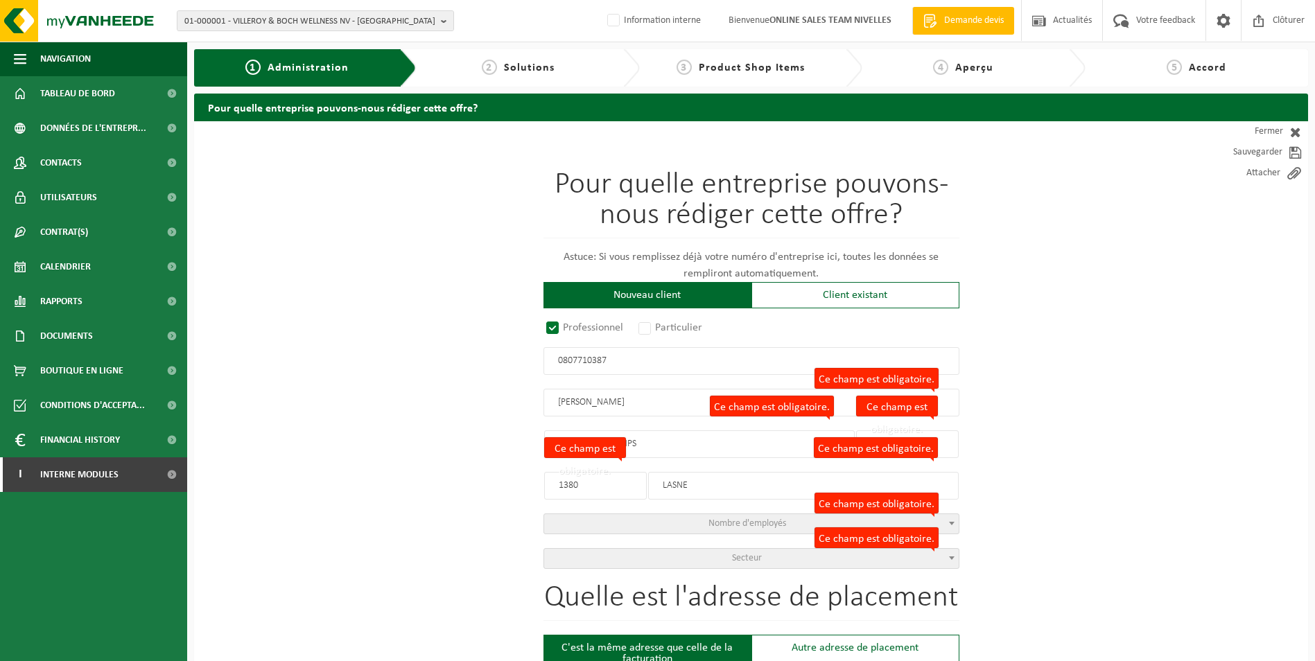
type input "RUE DU PRINTEMPS"
type input "36"
type input "1380"
type input "LASNE"
type input "2174147013"
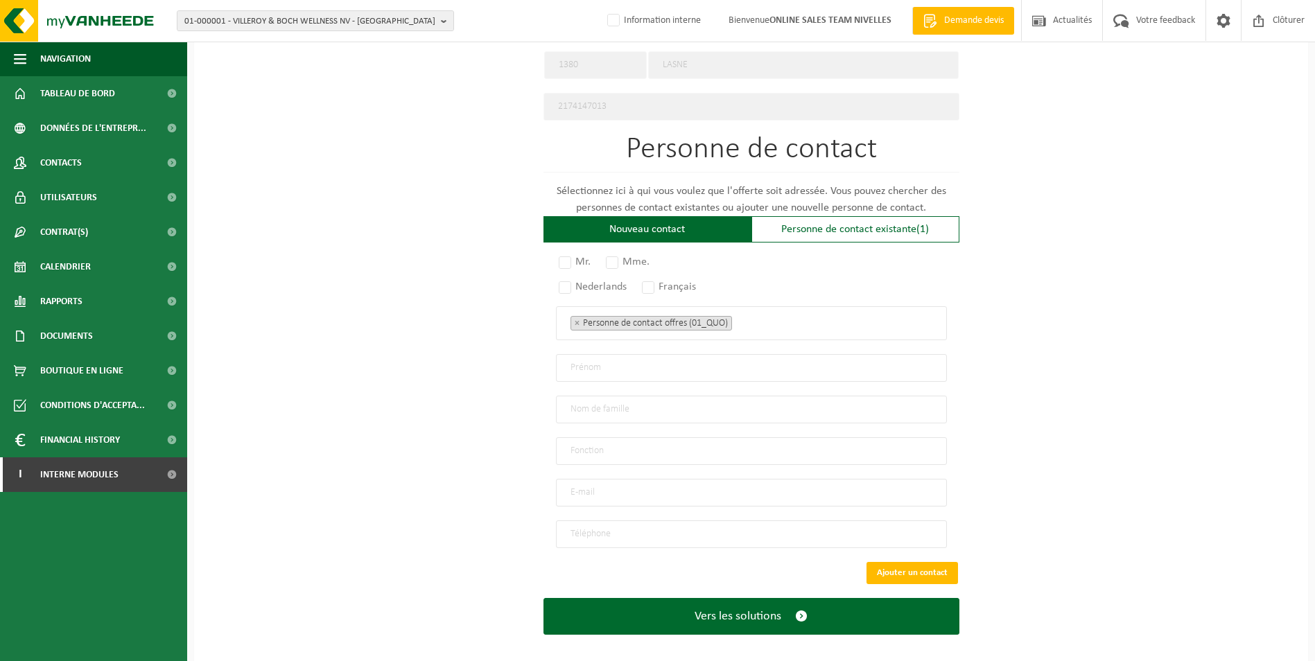
scroll to position [723, 0]
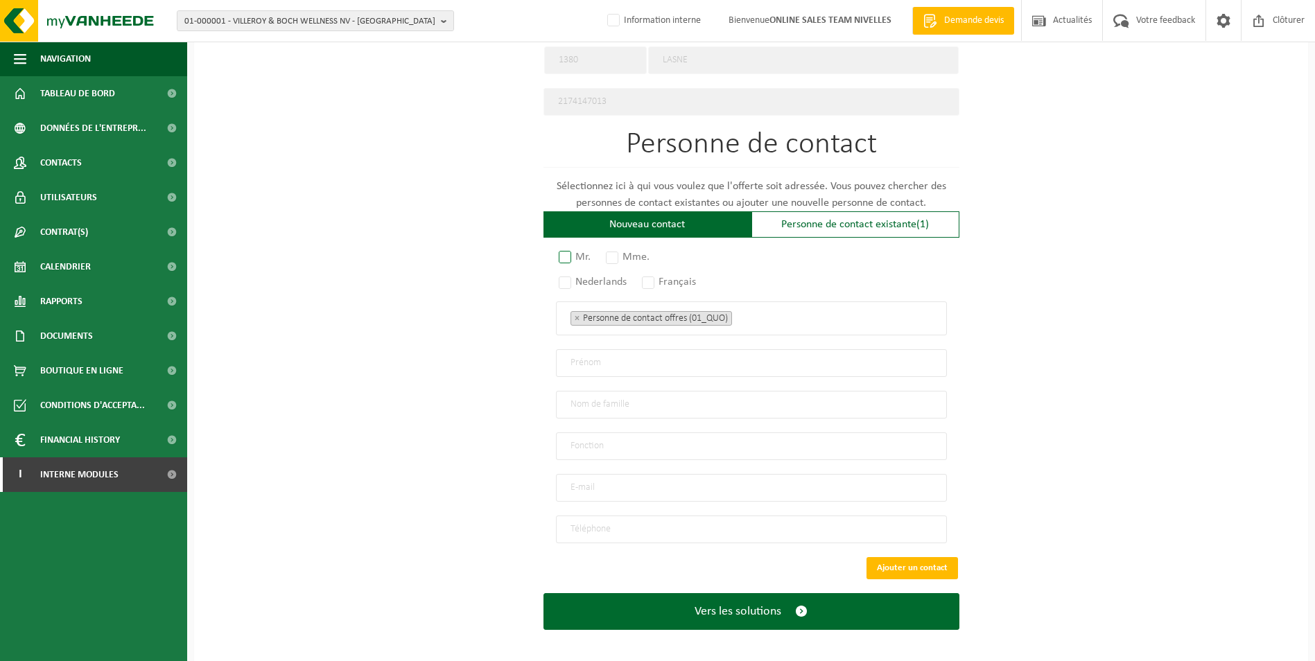
click at [568, 255] on label "Mr." at bounding box center [575, 256] width 39 height 19
radio input "true"
click at [658, 277] on label "Français" at bounding box center [669, 281] width 61 height 19
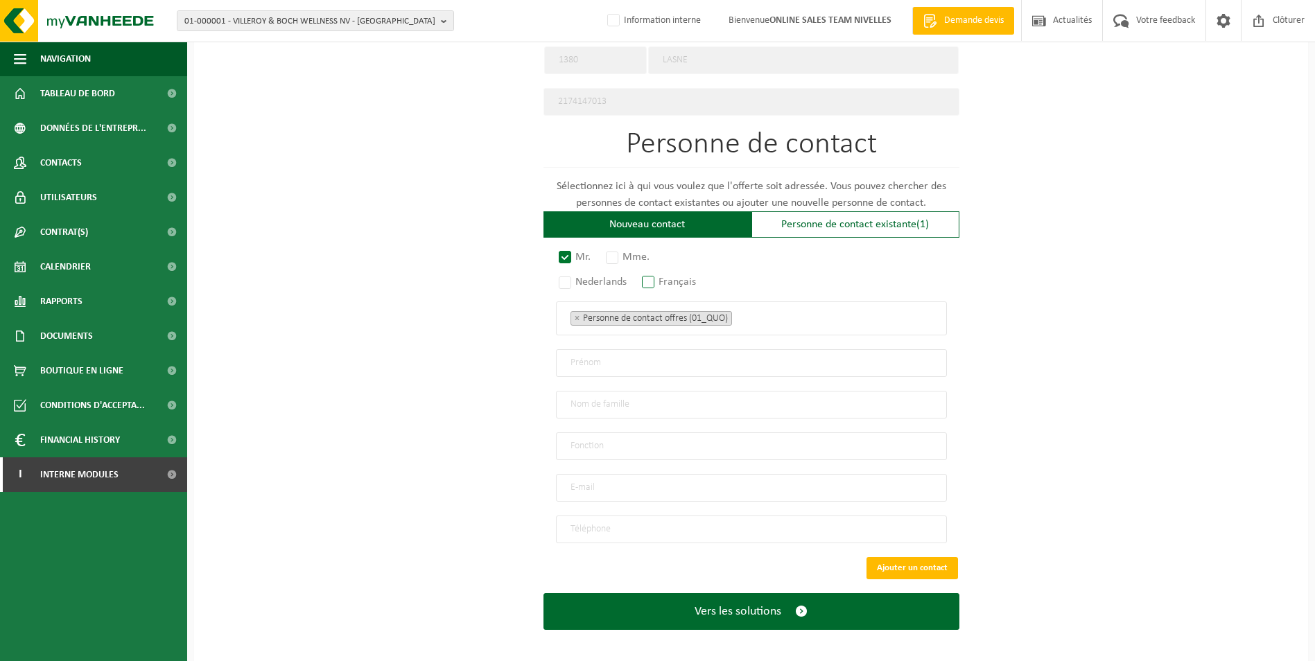
radio input "true"
click at [747, 313] on ul "× Personne de contact offres (01_QUO)" at bounding box center [751, 318] width 362 height 18
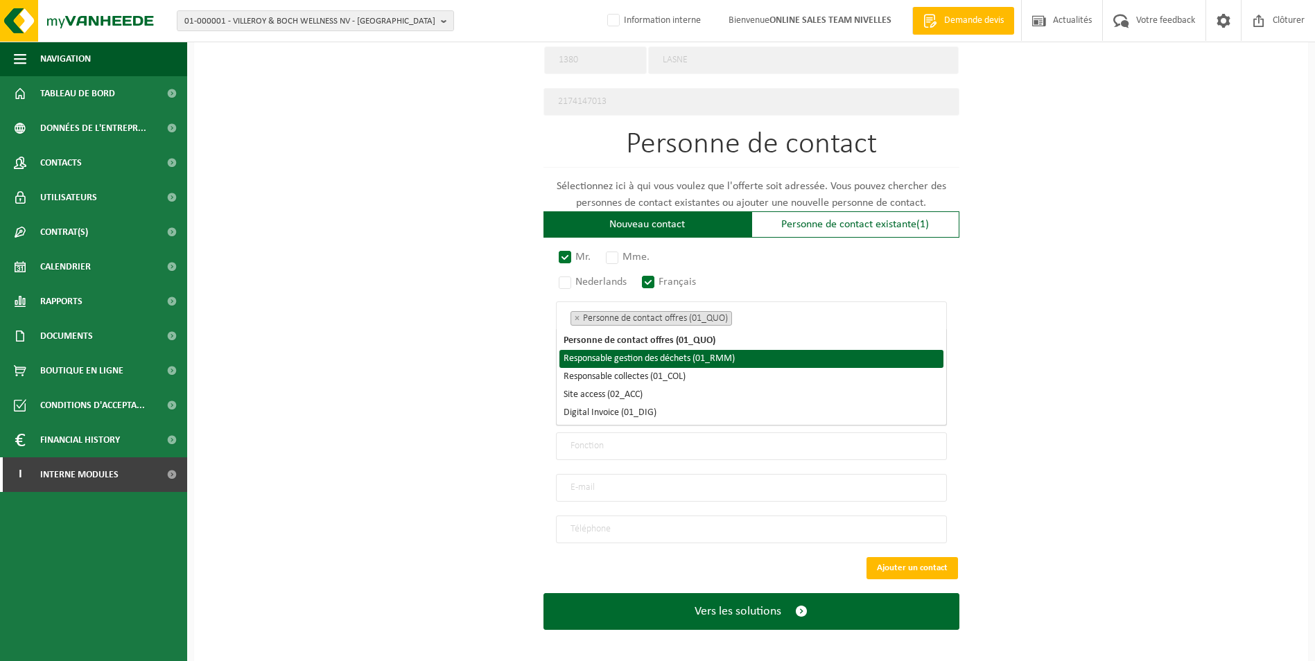
click at [739, 355] on li "Responsable gestion des déchets (01_RMM)" at bounding box center [751, 359] width 384 height 18
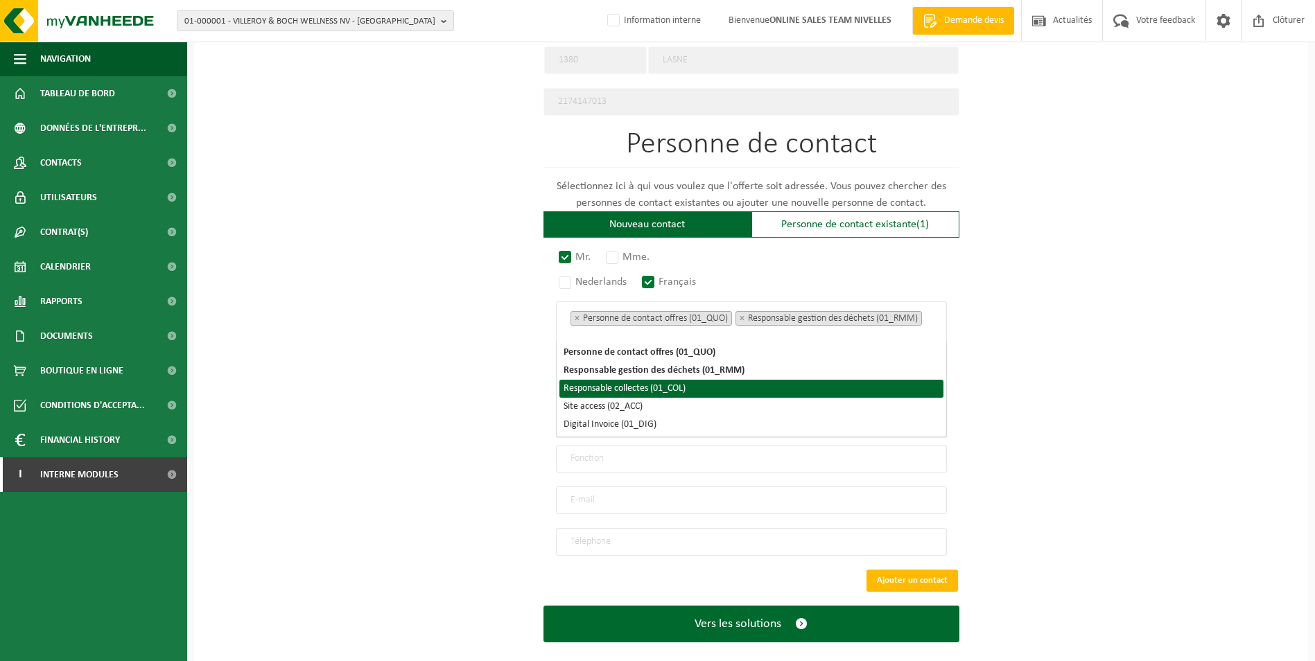
click at [715, 387] on li "Responsable collectes (01_COL)" at bounding box center [751, 389] width 384 height 18
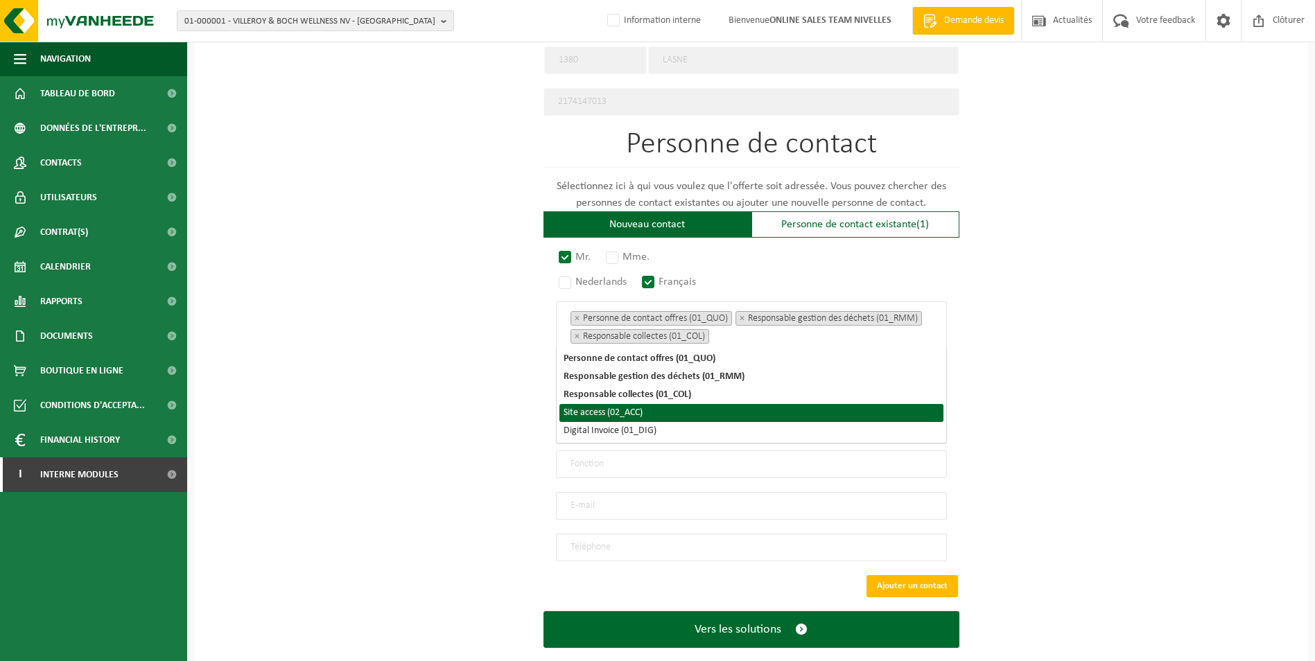
click at [671, 417] on li "Site access (02_ACC)" at bounding box center [751, 413] width 384 height 18
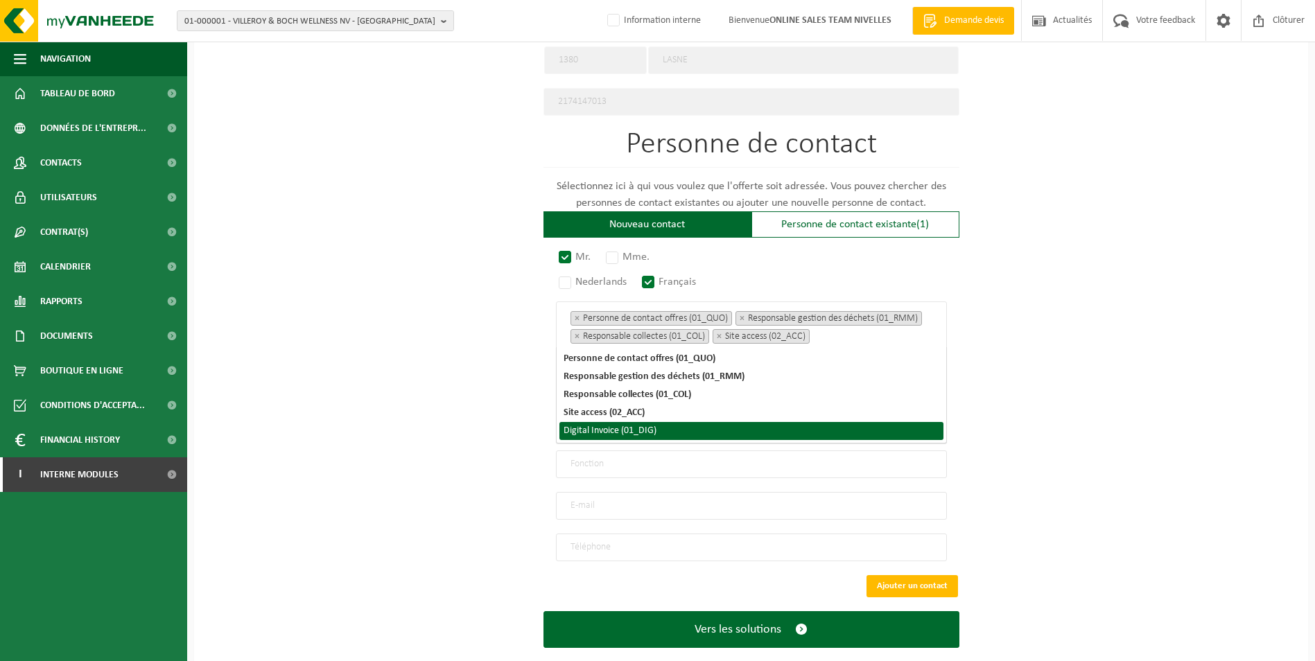
click at [666, 431] on li "Digital Invoice (01_DIG)" at bounding box center [751, 431] width 384 height 18
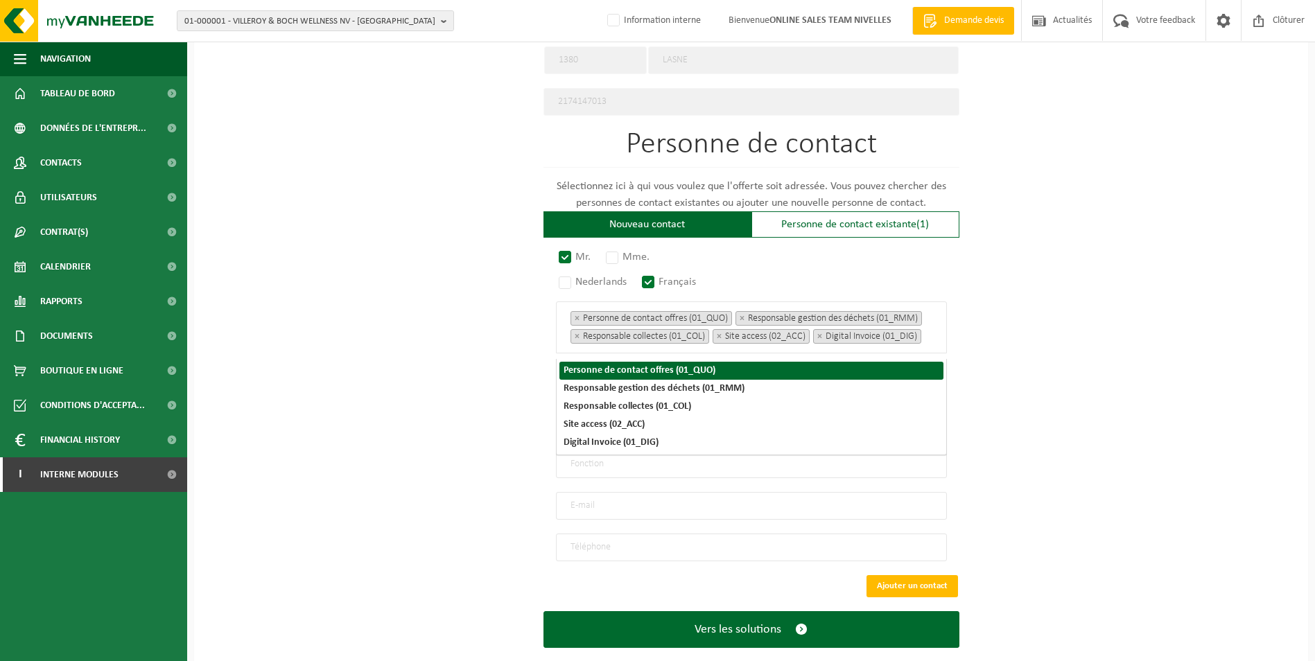
click at [1104, 312] on div "Pour quelle entreprise pouvons-nous rédiger cette offre? Astuce: Si vous rempli…" at bounding box center [751, 41] width 1114 height 1284
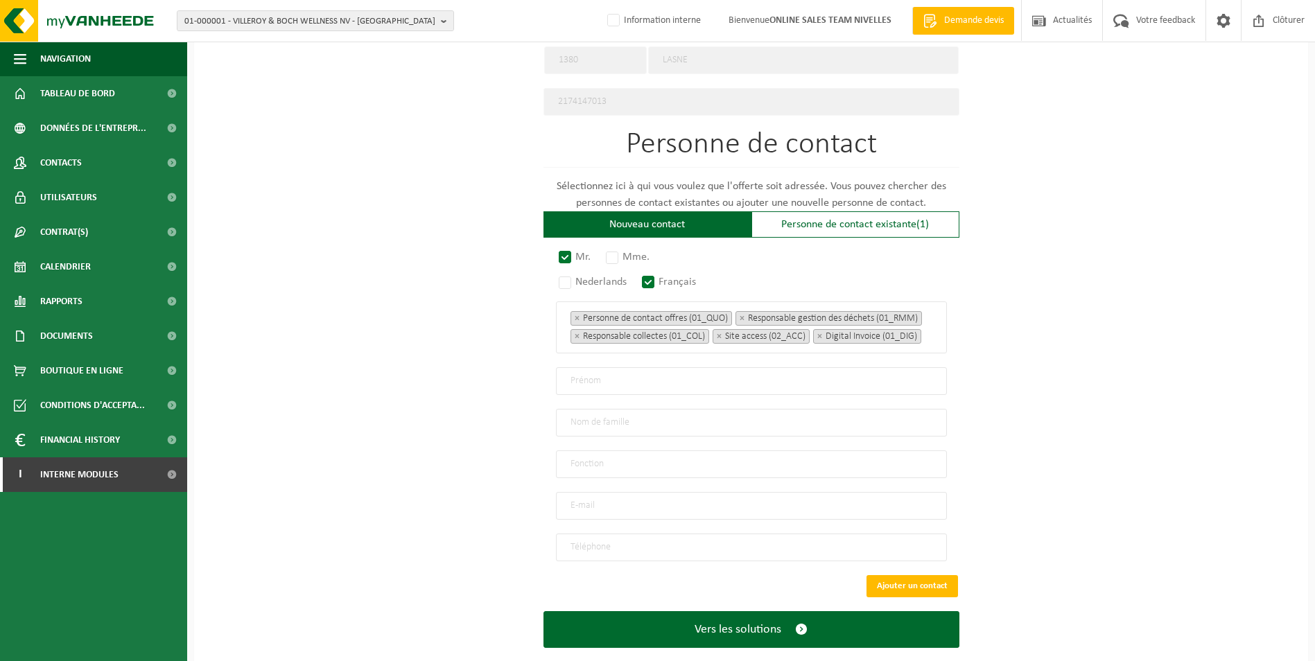
click at [669, 379] on input "text" at bounding box center [751, 381] width 391 height 28
type input "b"
type input "Benoit"
type input "De Bosscher"
type input "Direction"
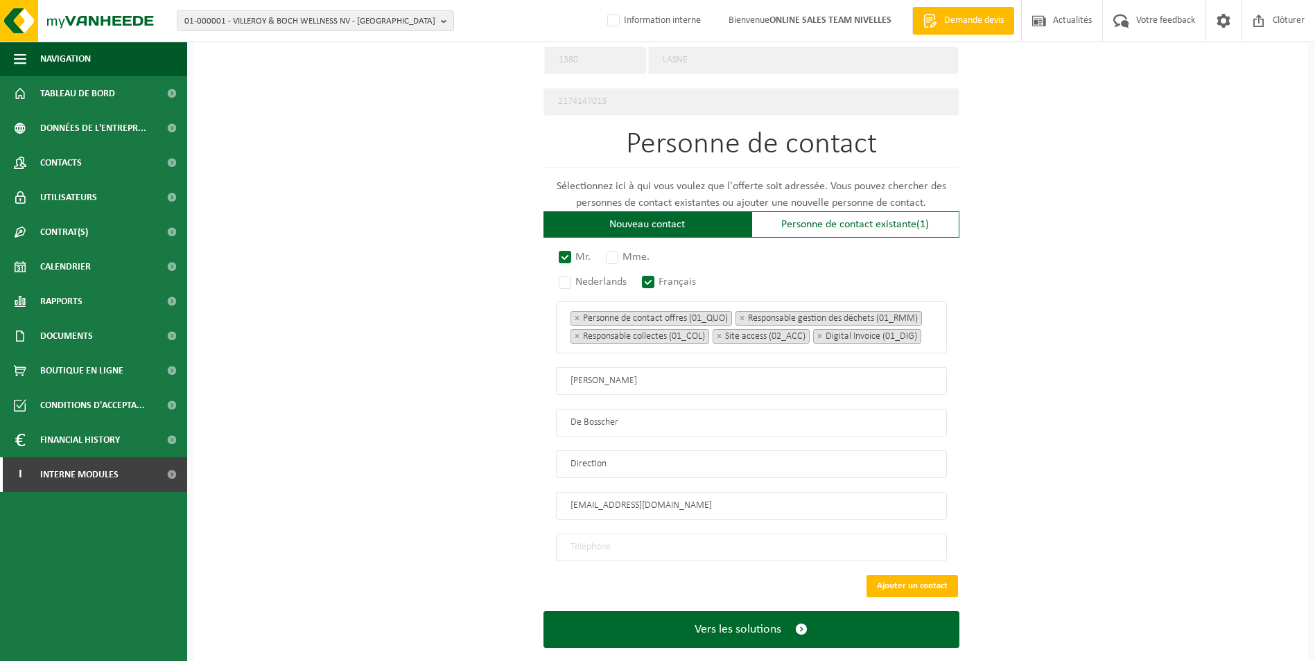
type input "frigoriste@debosscher.be"
type input "+32 479 95 11 47"
click at [543, 611] on button "Vers les solutions" at bounding box center [751, 629] width 416 height 37
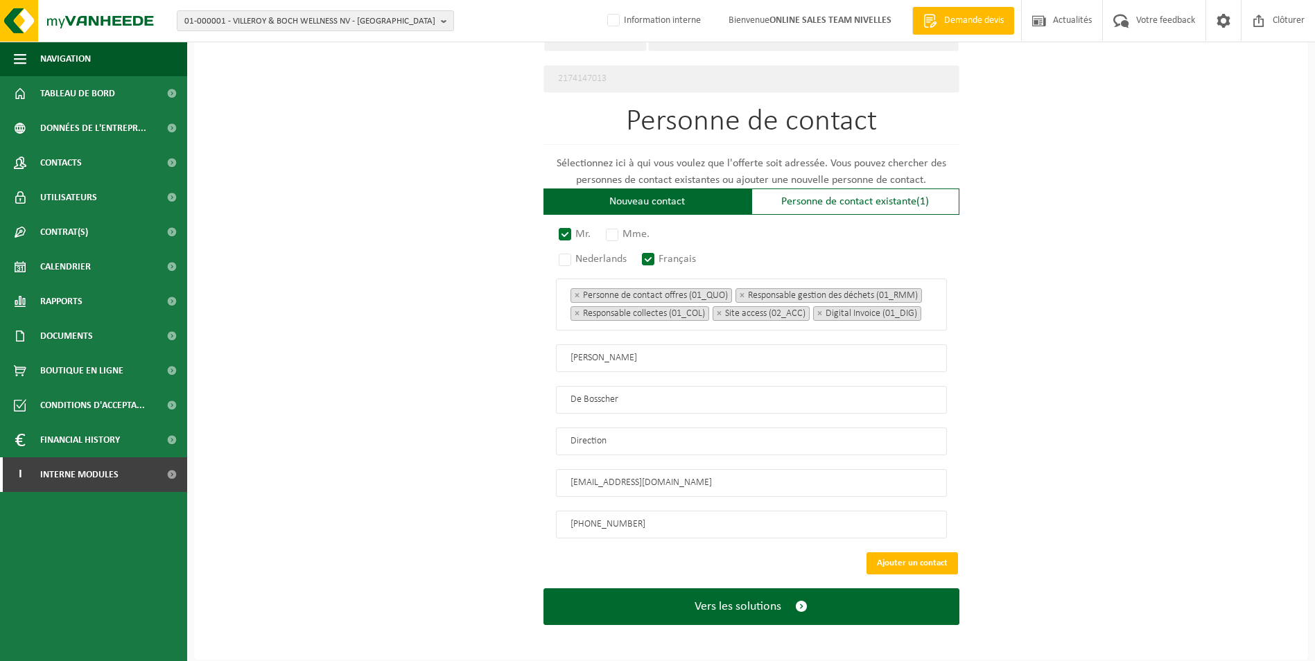
scroll to position [753, 0]
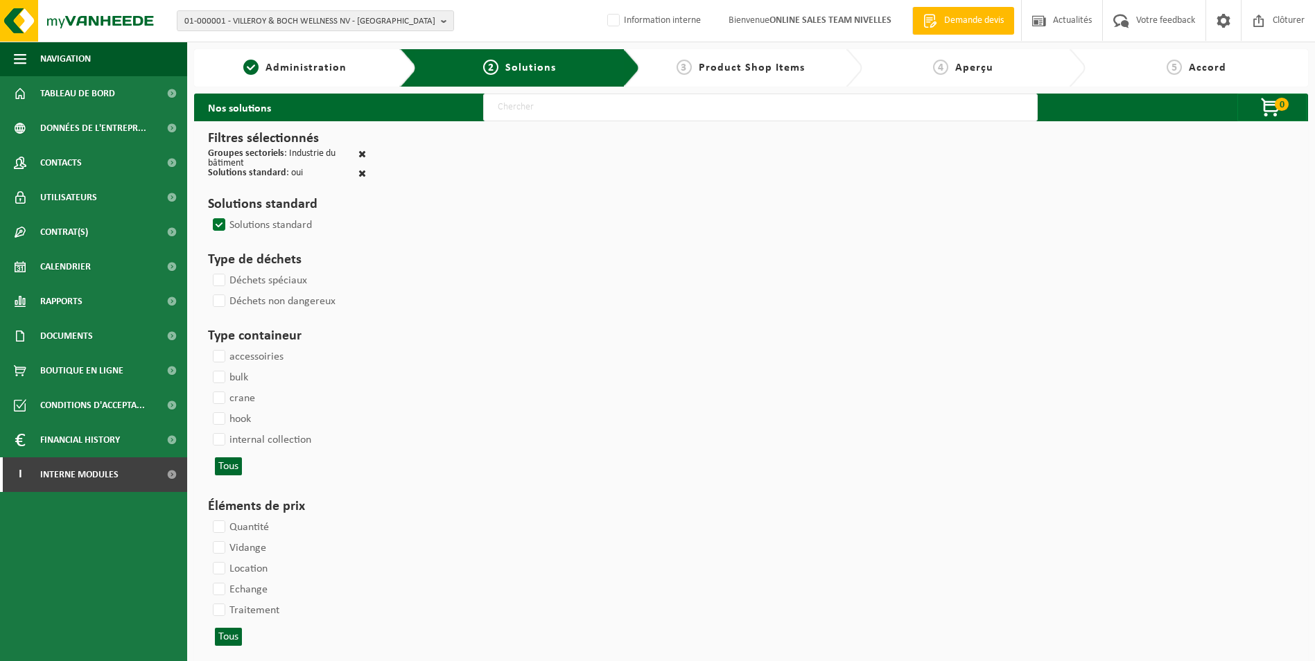
click at [598, 115] on input "text" at bounding box center [760, 108] width 554 height 28
type input "000052"
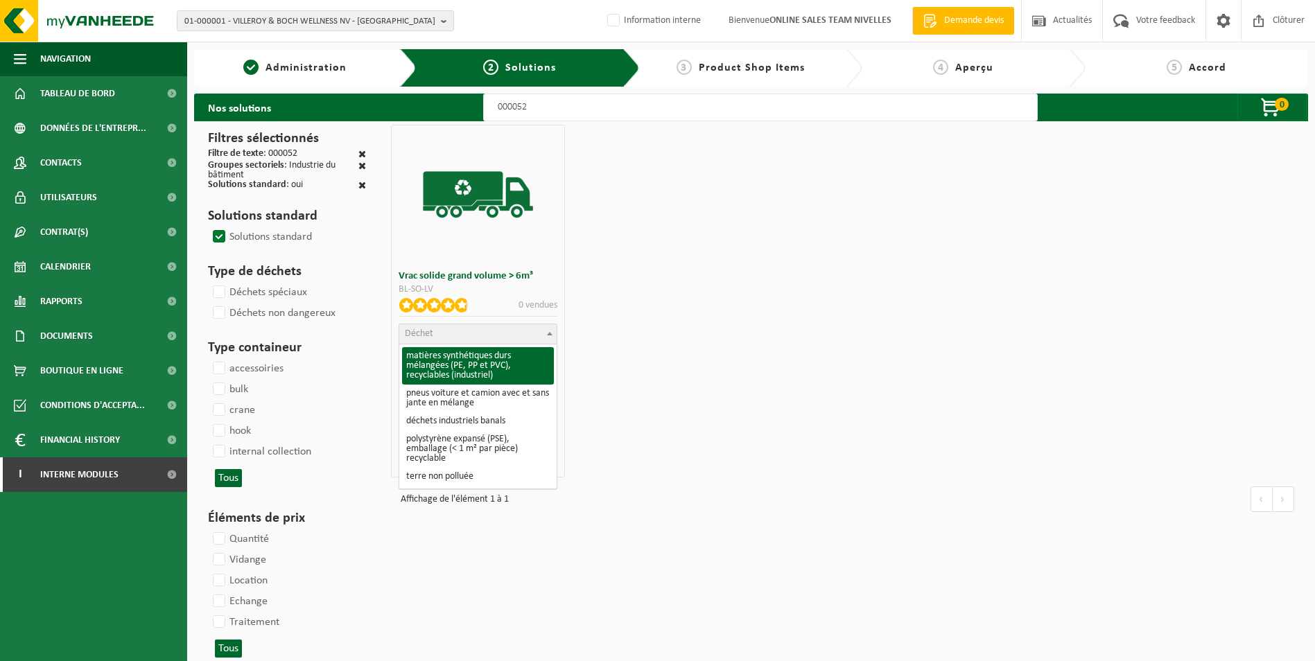
click at [466, 334] on span "Déchet" at bounding box center [477, 333] width 157 height 19
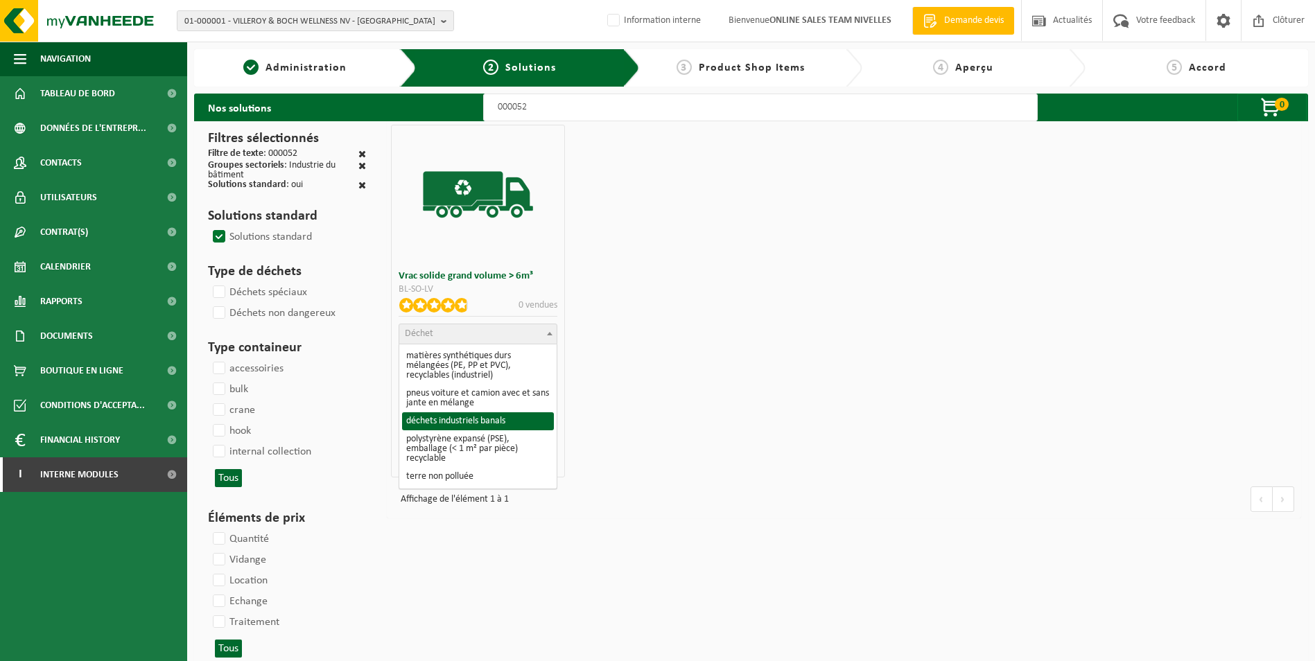
select select "8"
select select
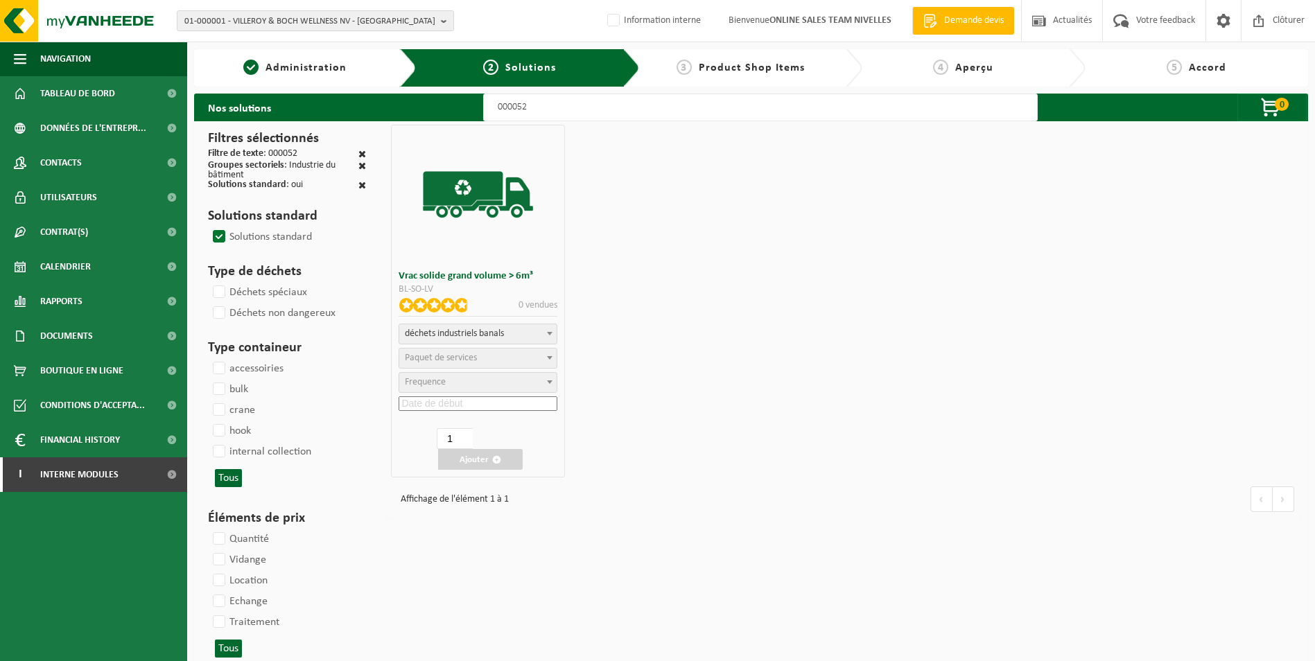
select select "47"
select select "25"
click at [475, 401] on input at bounding box center [477, 403] width 159 height 15
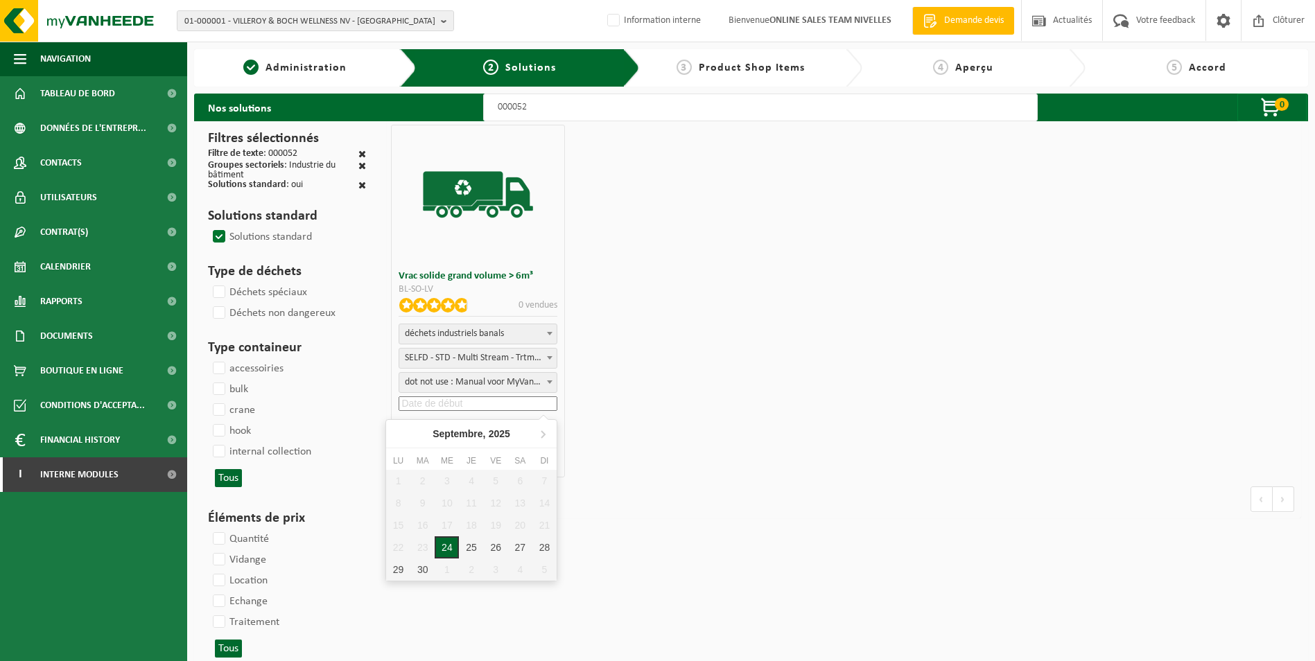
click at [447, 545] on div "24" at bounding box center [446, 547] width 24 height 22
type input "2025-09-24"
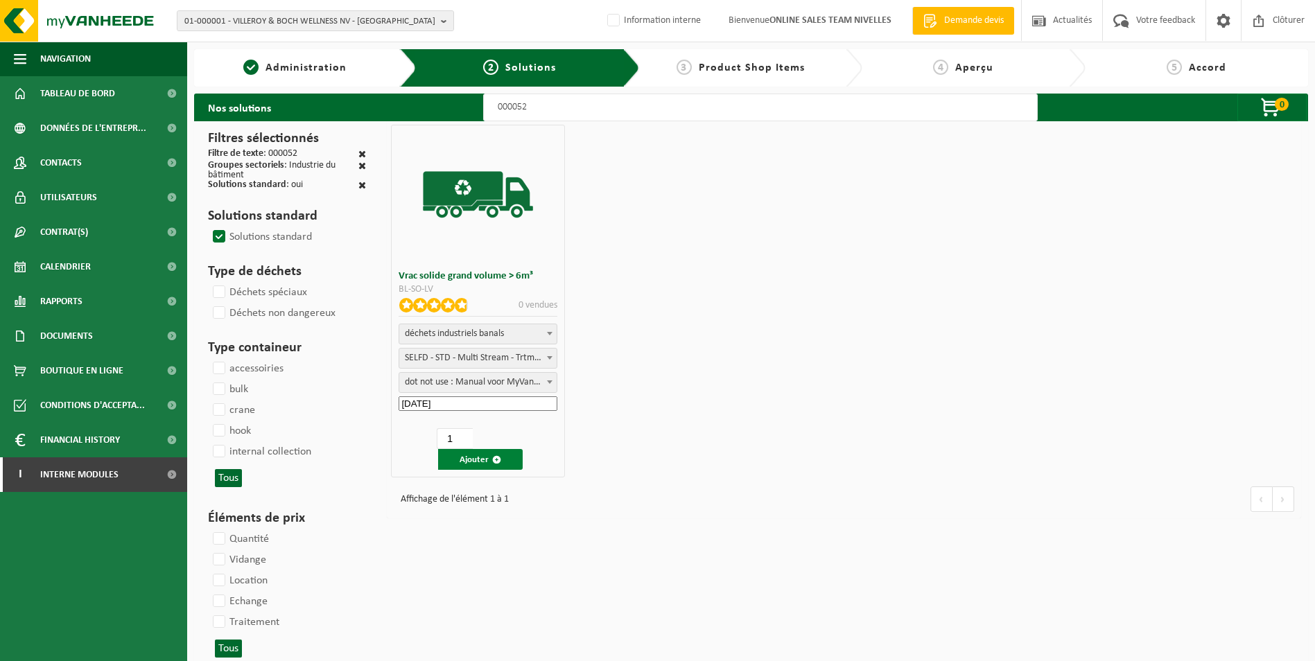
click at [462, 457] on button "Ajouter" at bounding box center [480, 459] width 85 height 21
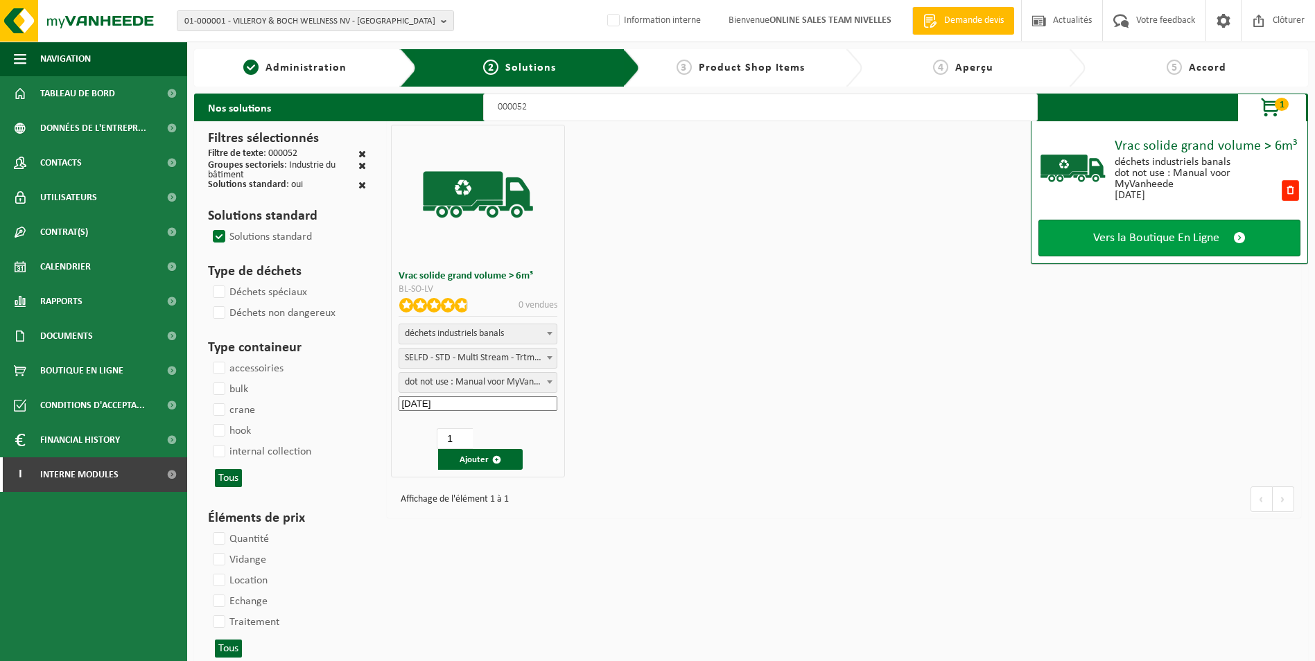
click at [1163, 250] on link "Vers la Boutique En Ligne" at bounding box center [1169, 238] width 262 height 37
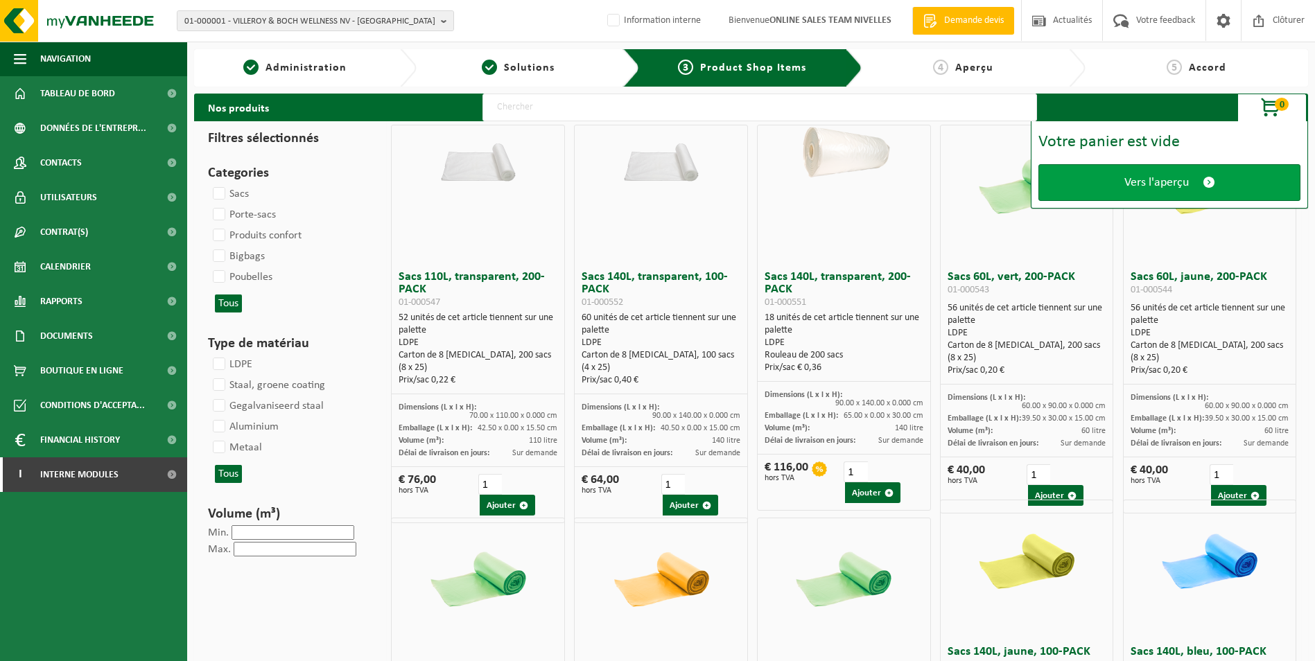
click at [1158, 179] on span "Vers l'aperçu" at bounding box center [1156, 182] width 64 height 15
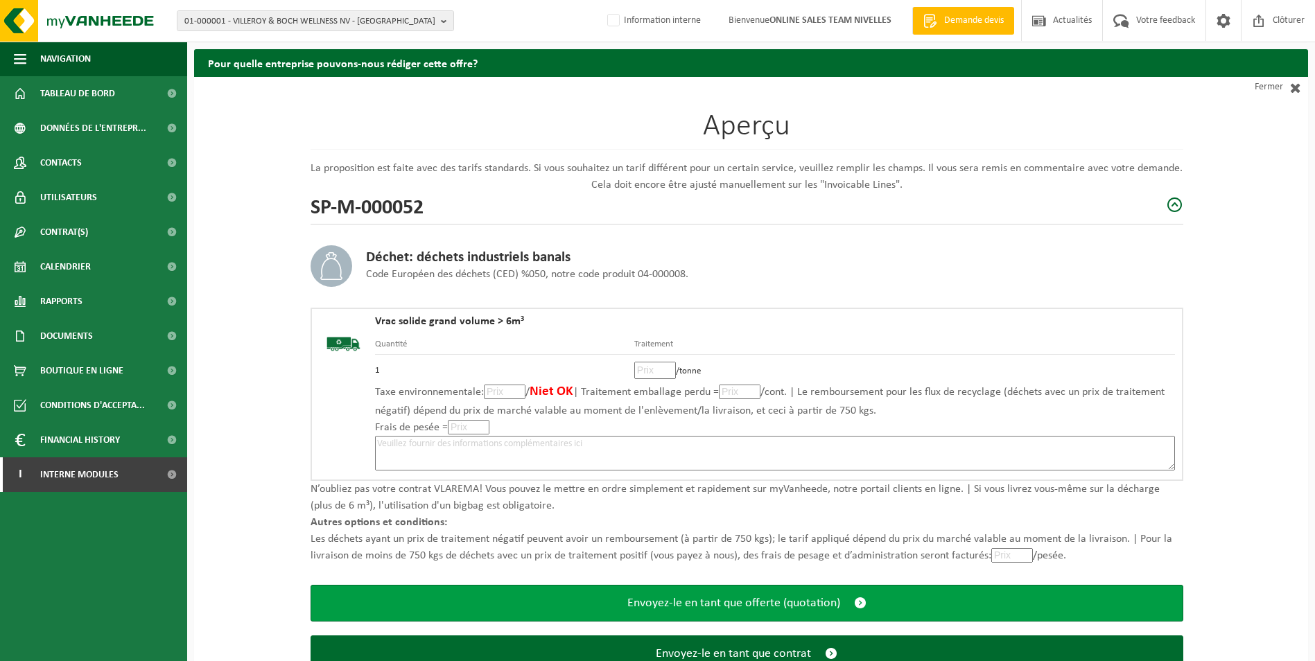
scroll to position [96, 0]
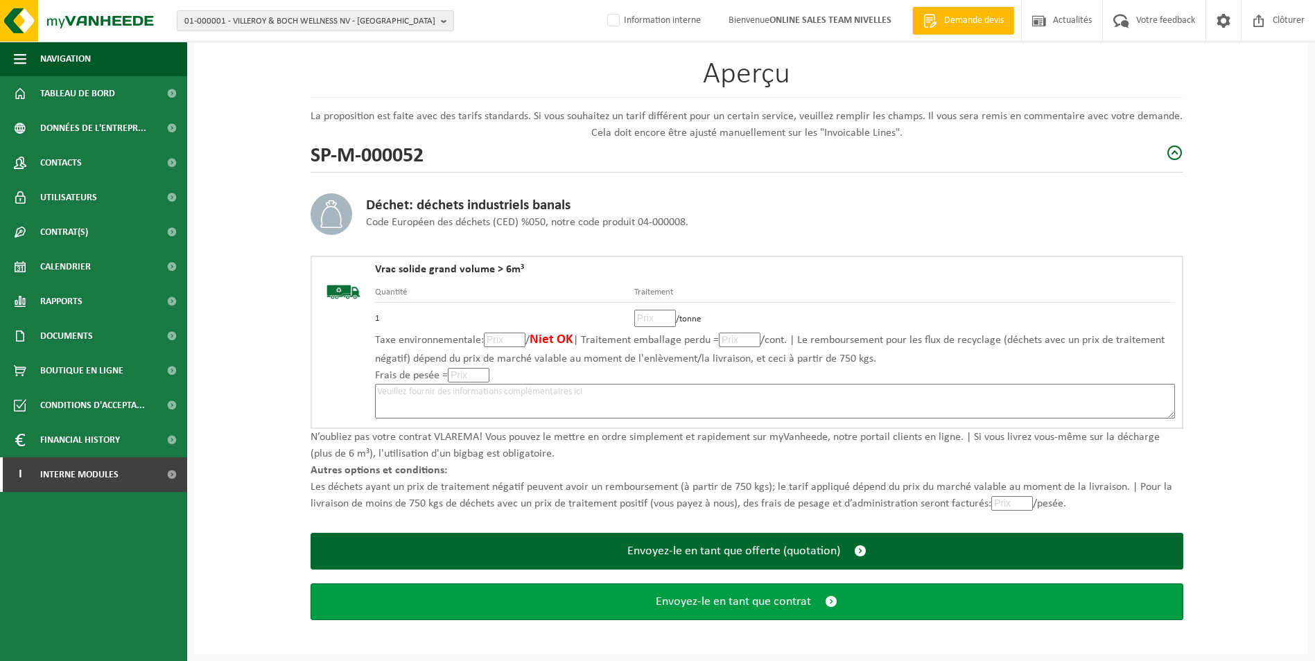
click at [809, 597] on span "Envoyez-le en tant que contrat" at bounding box center [733, 602] width 155 height 15
